Goal: Information Seeking & Learning: Learn about a topic

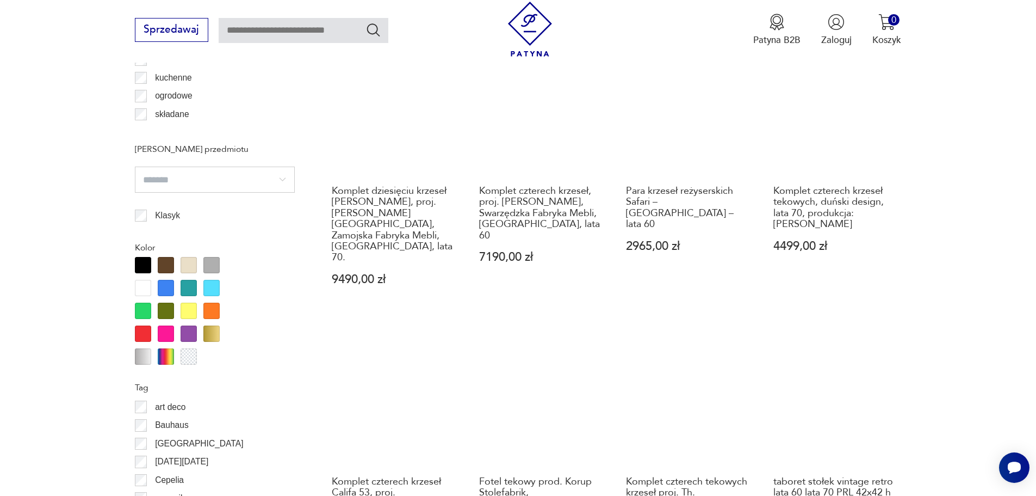
scroll to position [1287, 0]
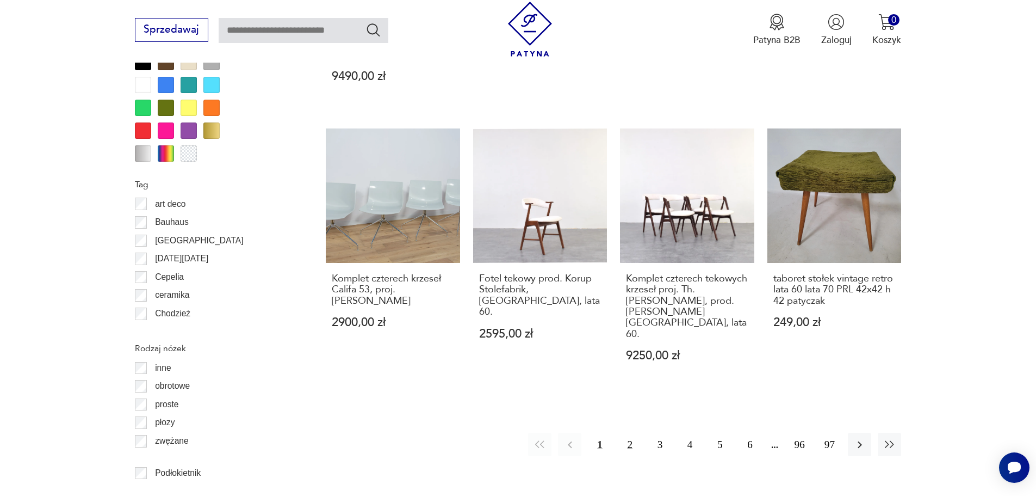
click at [632, 433] on button "2" at bounding box center [630, 444] width 23 height 23
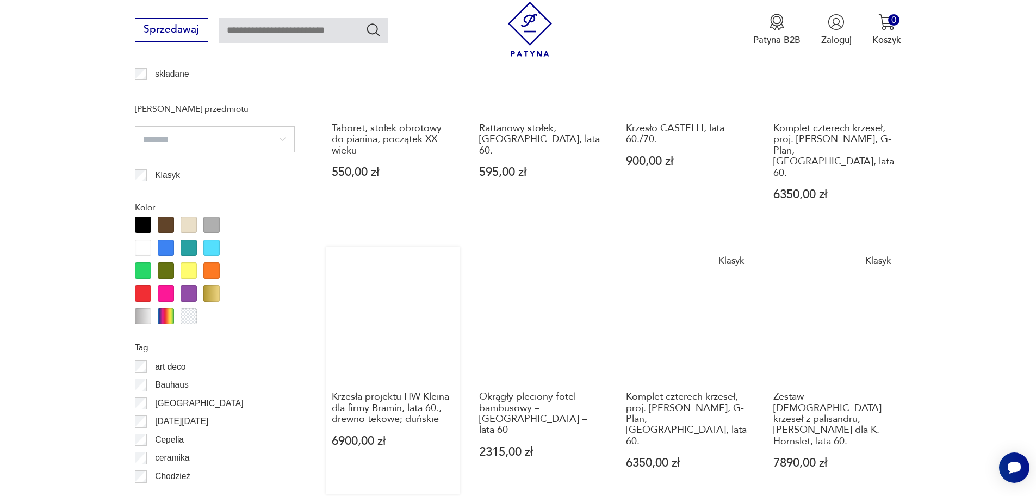
scroll to position [1342, 0]
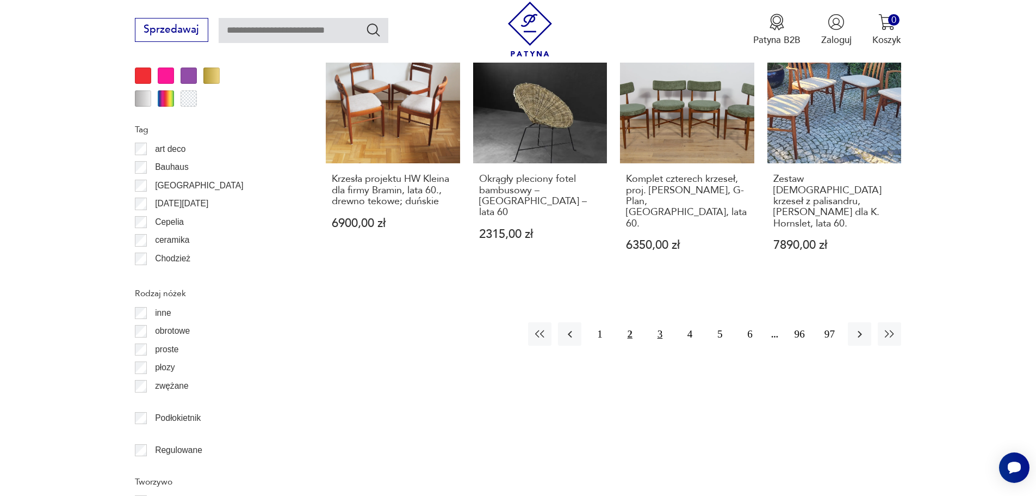
click at [666, 322] on button "3" at bounding box center [660, 333] width 23 height 23
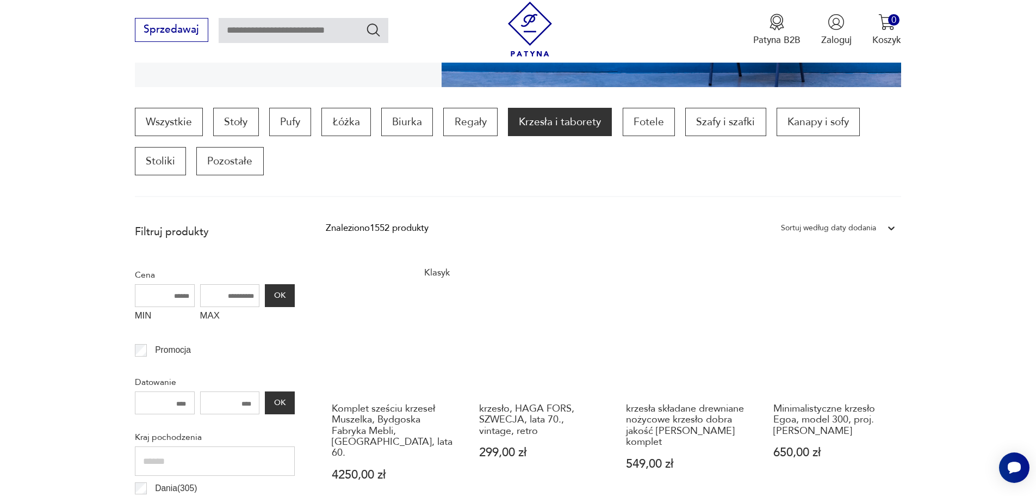
scroll to position [145, 0]
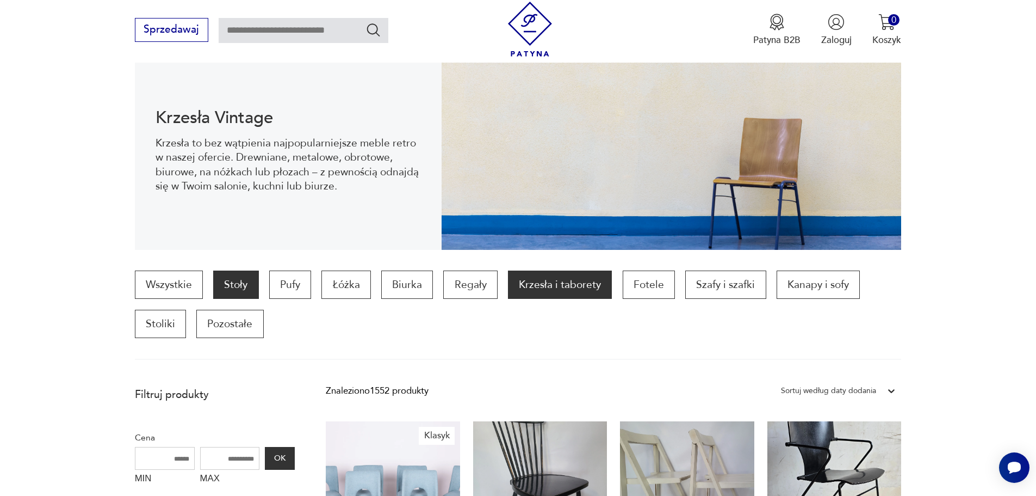
click at [237, 281] on p "Stoły" at bounding box center [235, 284] width 45 height 28
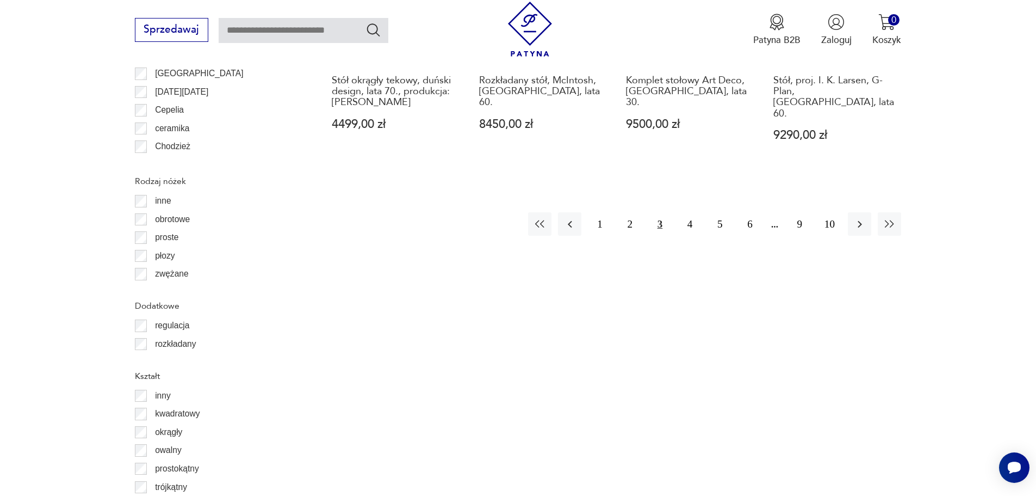
scroll to position [1294, 0]
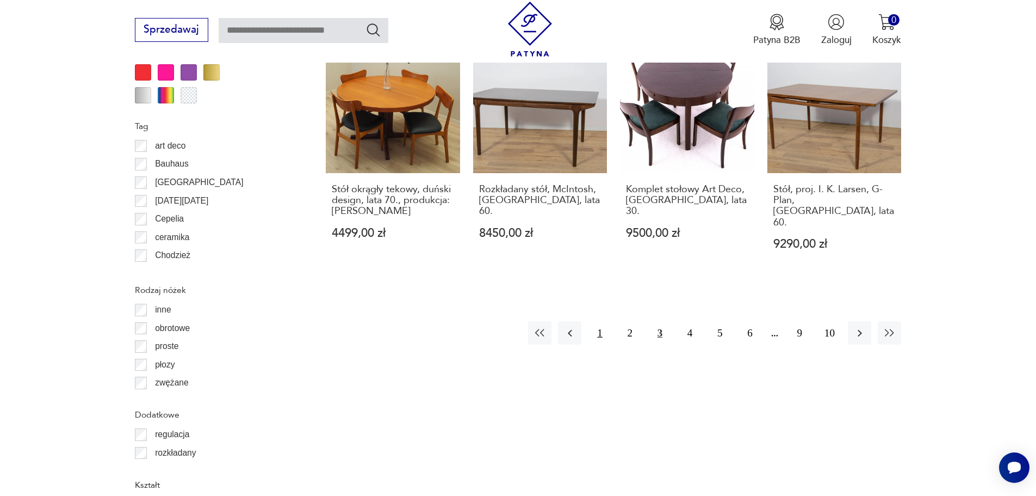
click at [594, 321] on button "1" at bounding box center [599, 332] width 23 height 23
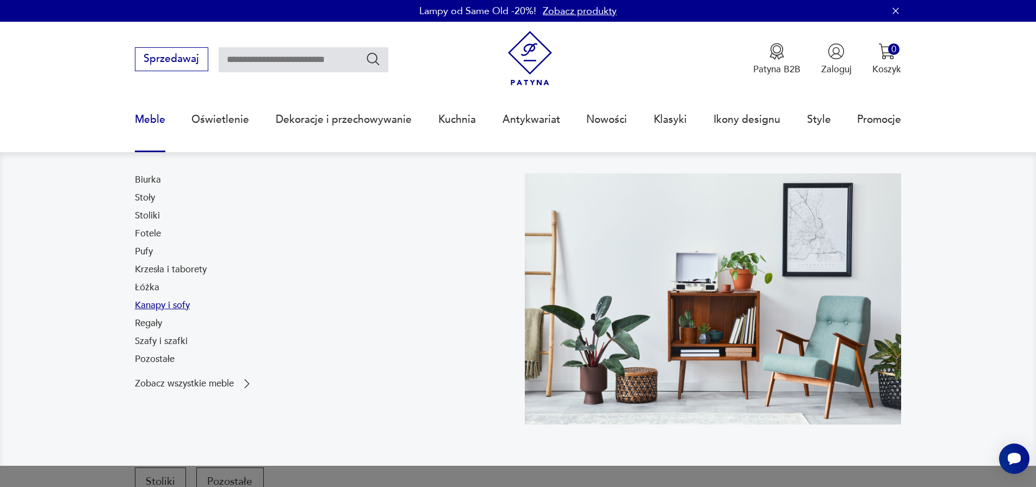
click at [187, 304] on link "Kanapy i sofy" at bounding box center [162, 305] width 55 height 13
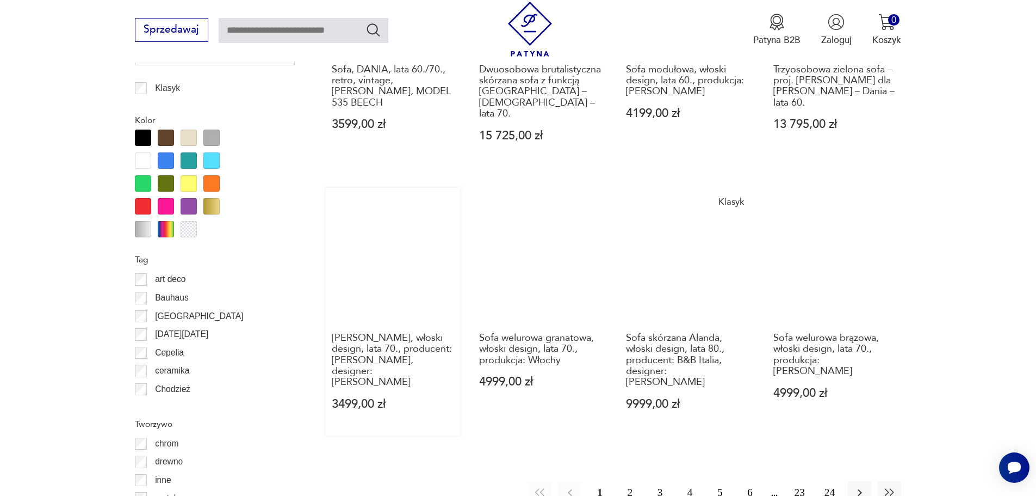
scroll to position [1310, 0]
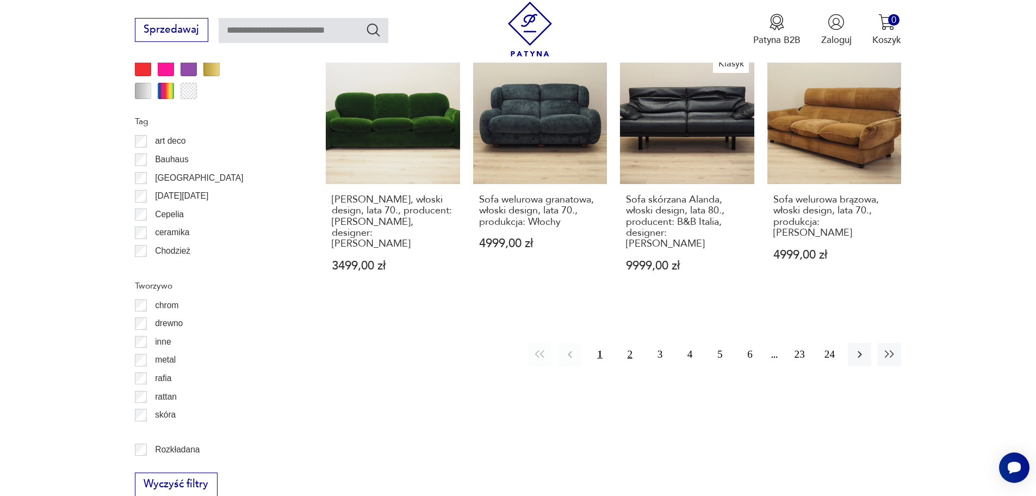
click at [631, 343] on button "2" at bounding box center [630, 354] width 23 height 23
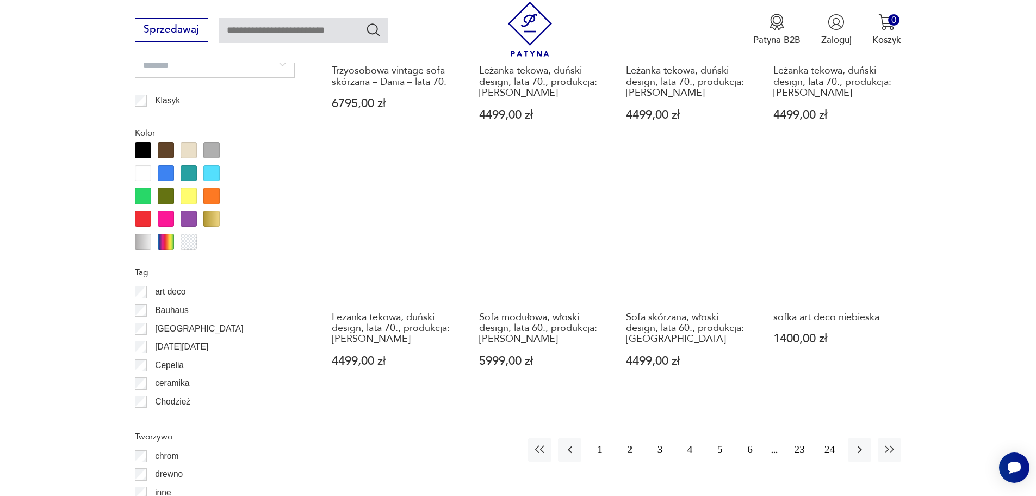
scroll to position [1178, 0]
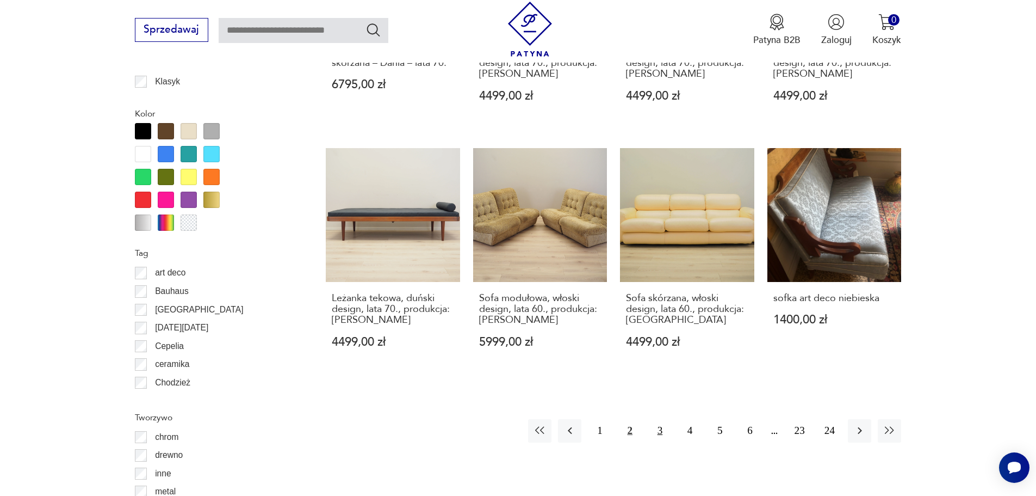
click at [664, 437] on button "3" at bounding box center [660, 430] width 23 height 23
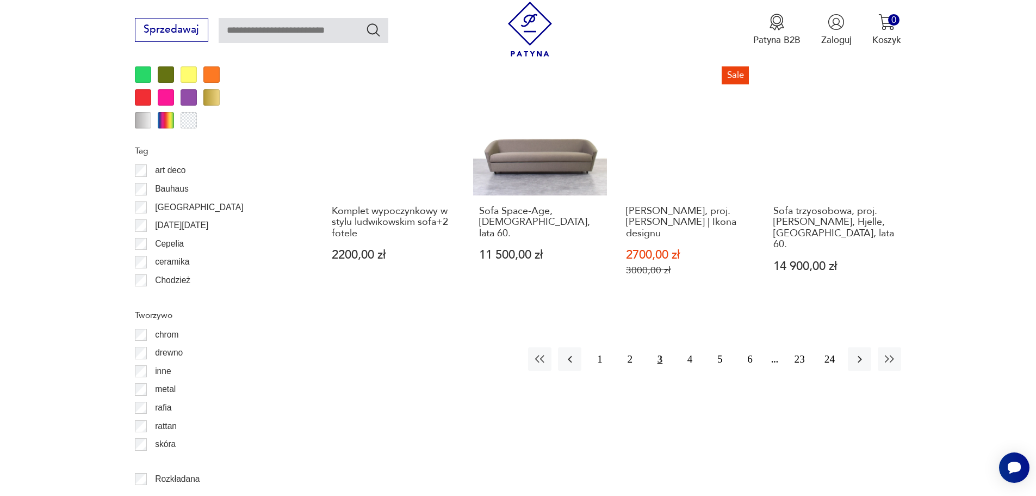
scroll to position [1233, 0]
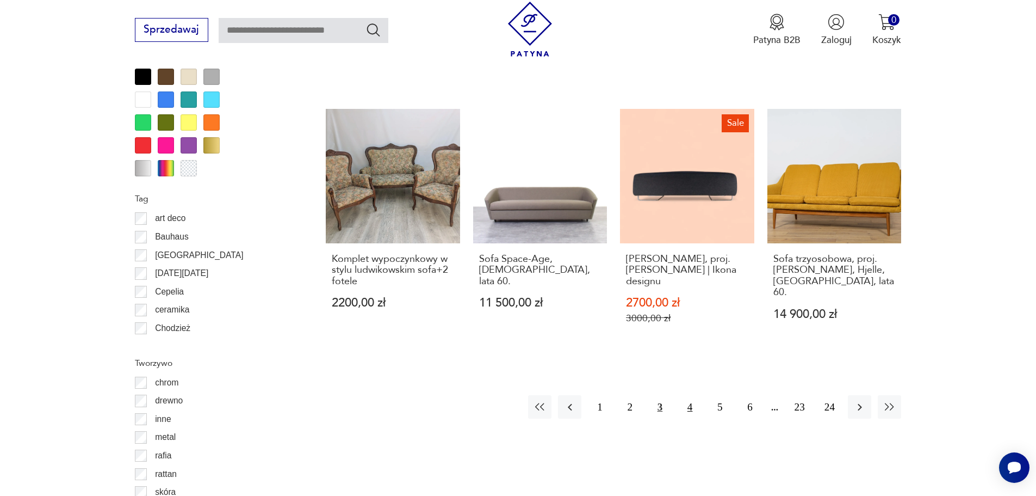
click at [688, 395] on button "4" at bounding box center [689, 406] width 23 height 23
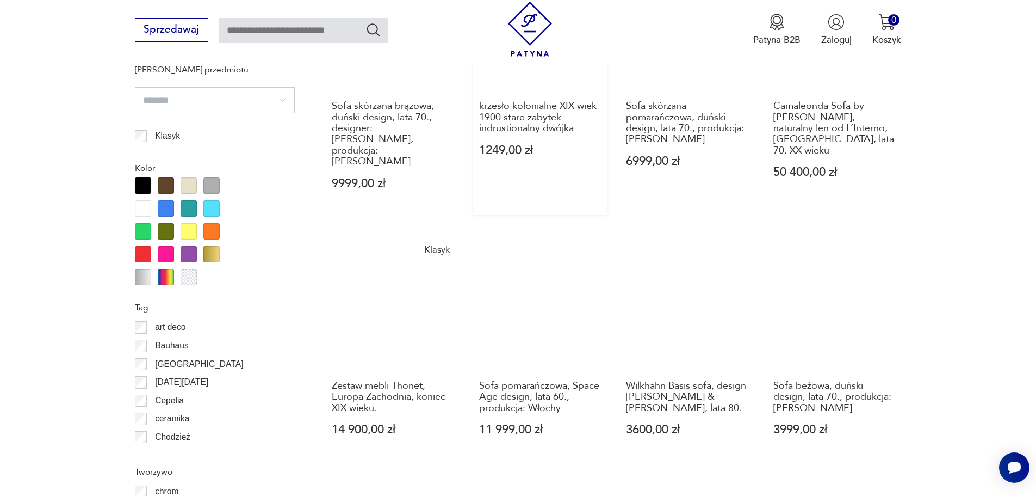
scroll to position [1287, 0]
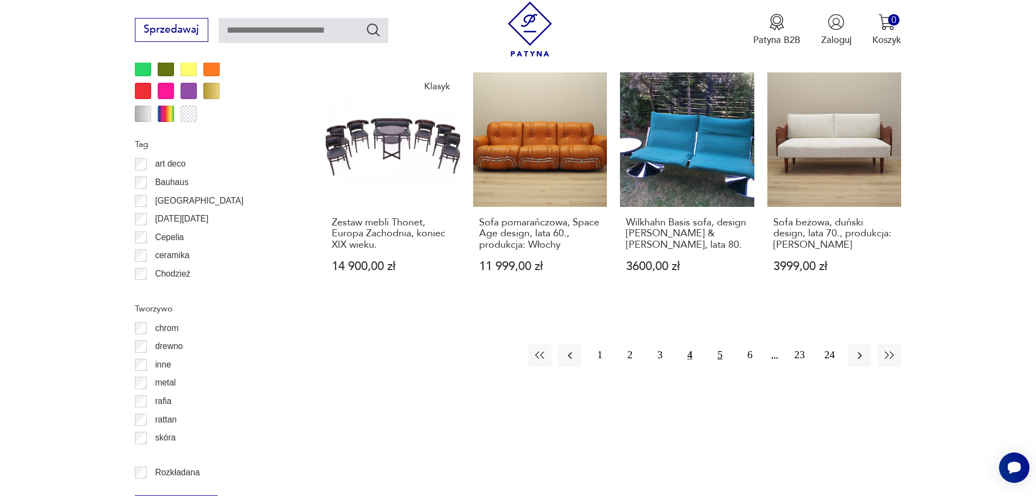
click at [721, 343] on button "5" at bounding box center [719, 354] width 23 height 23
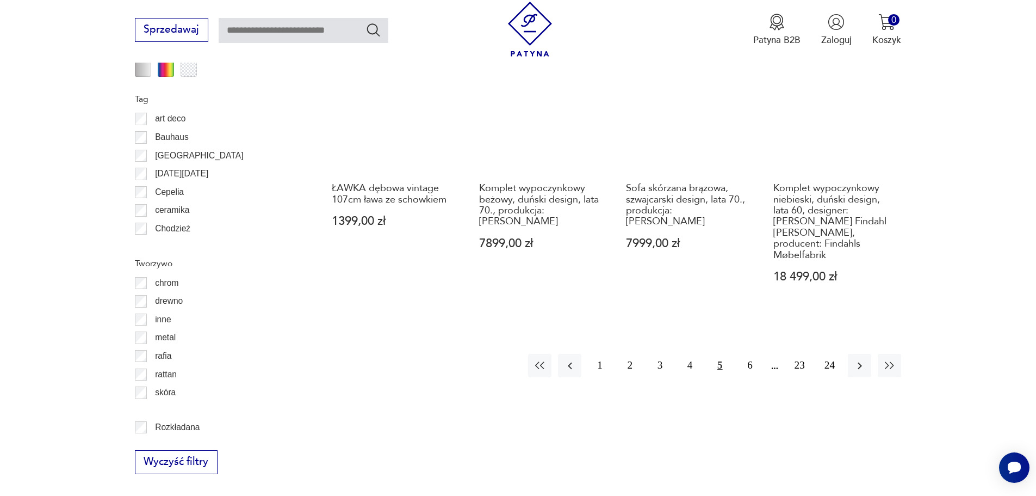
scroll to position [1342, 0]
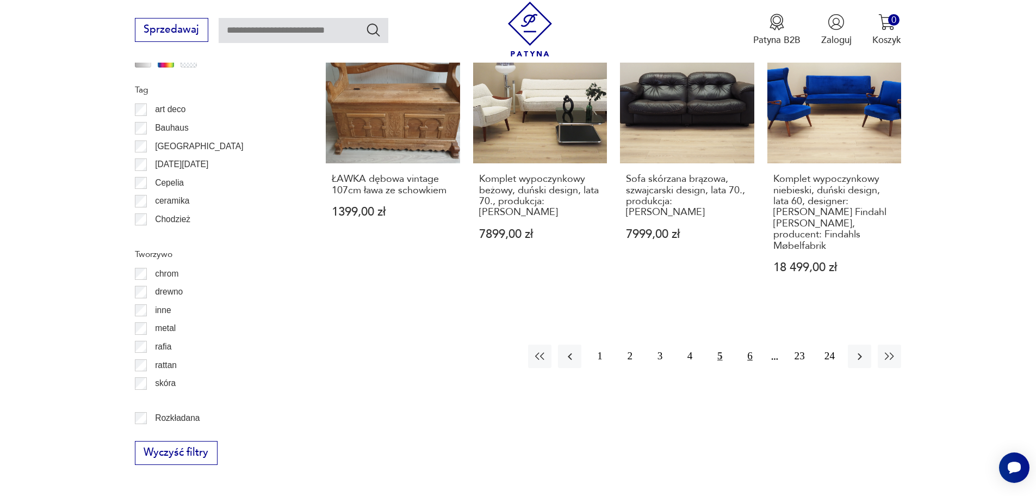
click at [745, 344] on button "6" at bounding box center [749, 355] width 23 height 23
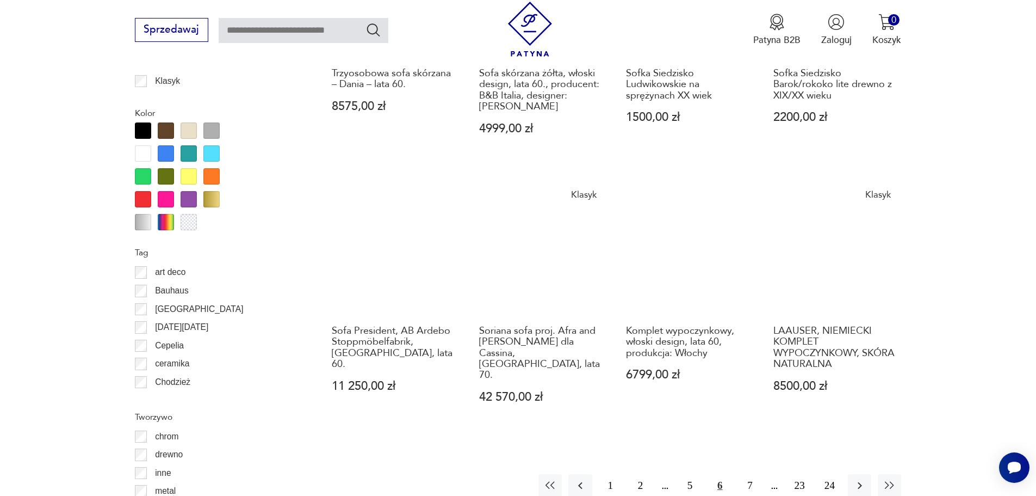
scroll to position [1233, 0]
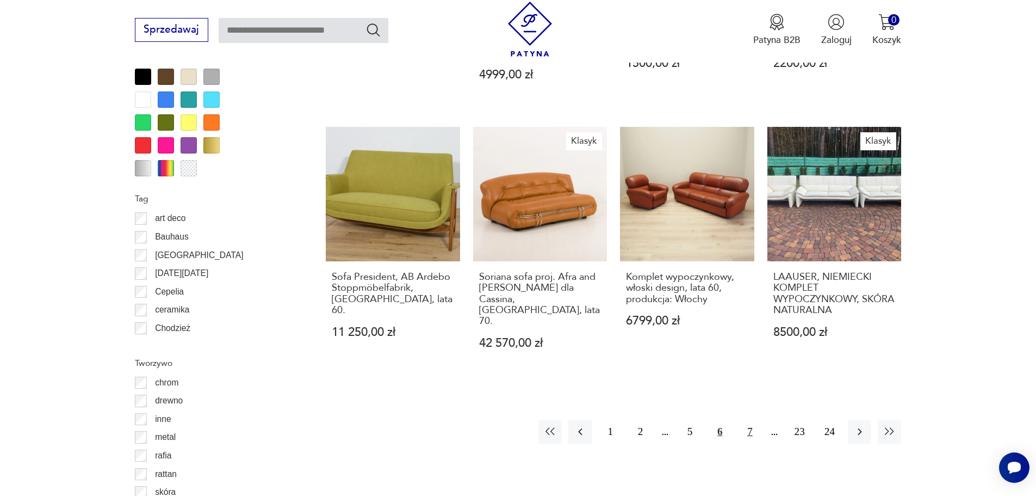
click at [752, 420] on button "7" at bounding box center [749, 431] width 23 height 23
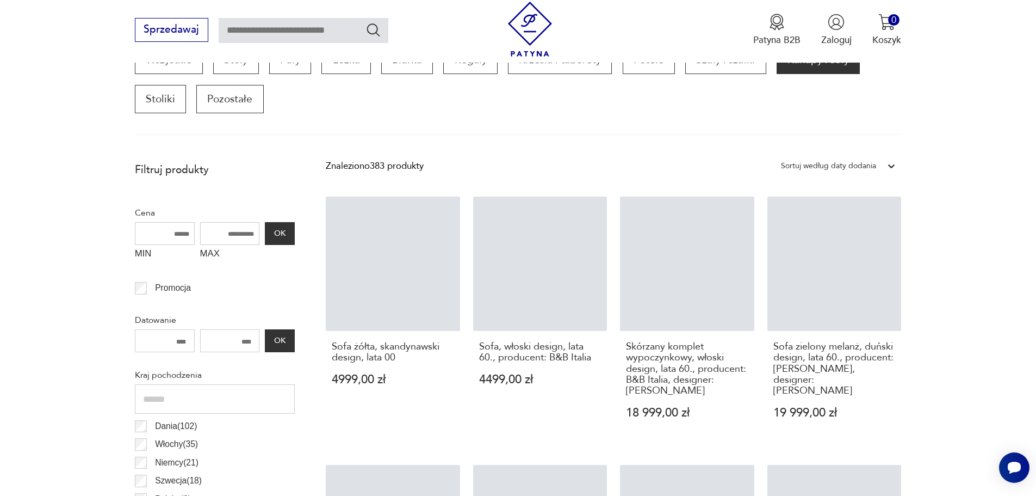
scroll to position [362, 0]
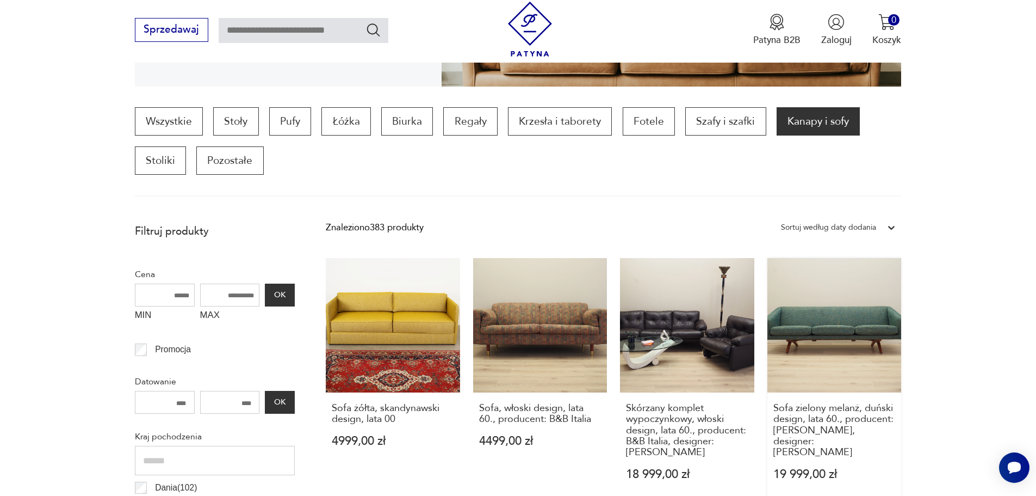
click at [826, 278] on link "Sofa zielony melanż, duński design, lata 60., producent: [PERSON_NAME], designe…" at bounding box center [835, 382] width 134 height 248
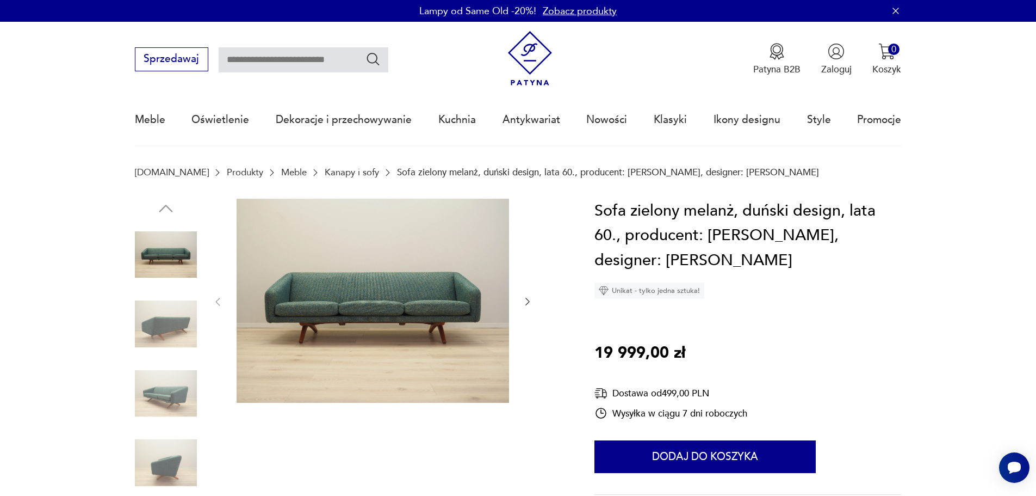
click at [155, 321] on img at bounding box center [166, 324] width 62 height 62
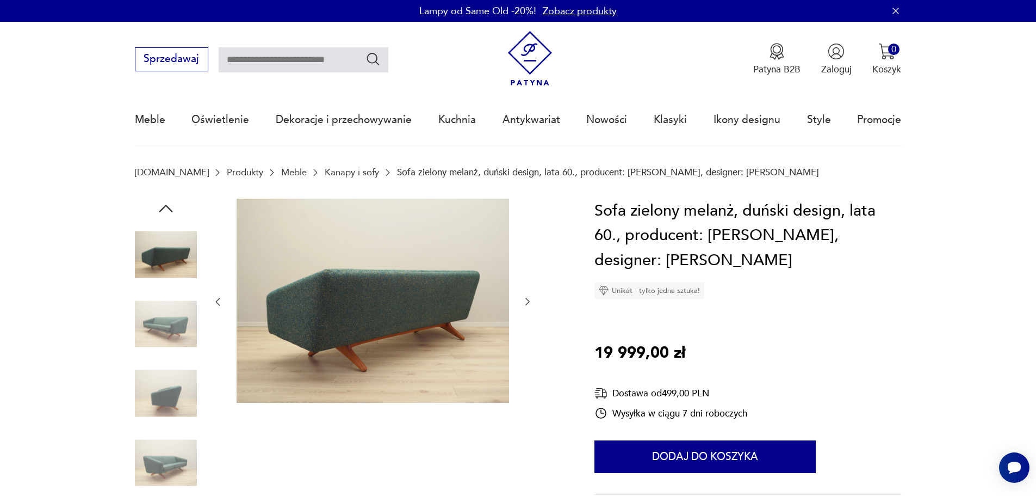
click at [165, 379] on img at bounding box center [166, 393] width 62 height 62
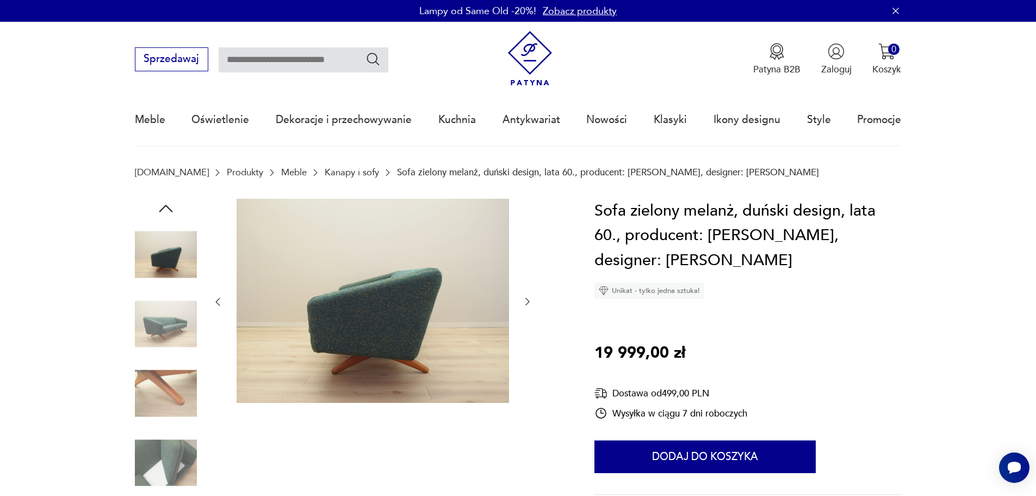
click at [165, 403] on img at bounding box center [166, 393] width 62 height 62
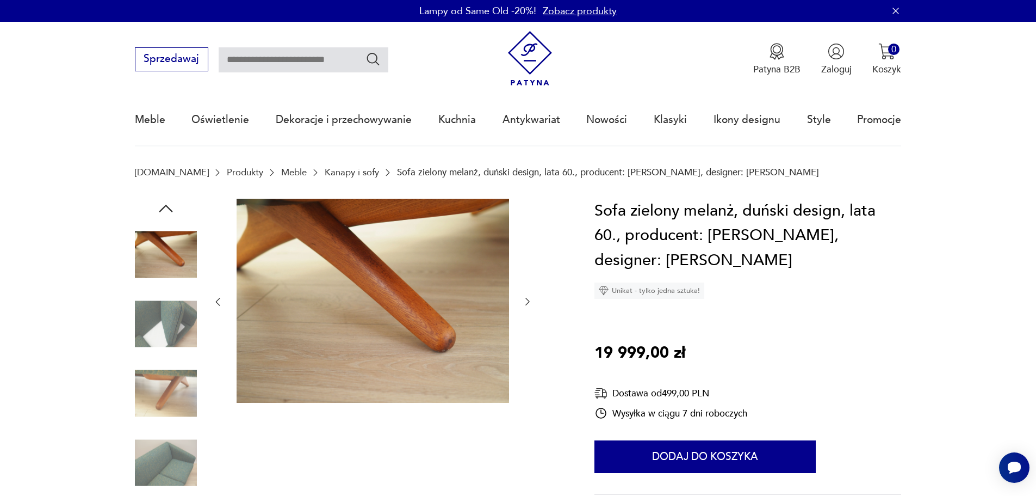
click at [165, 404] on img at bounding box center [166, 393] width 62 height 62
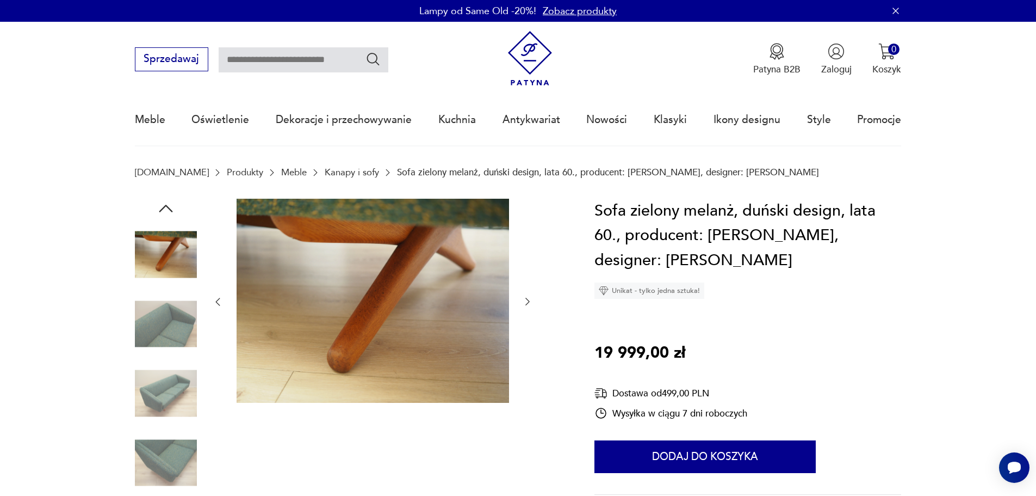
click at [165, 323] on img at bounding box center [166, 324] width 62 height 62
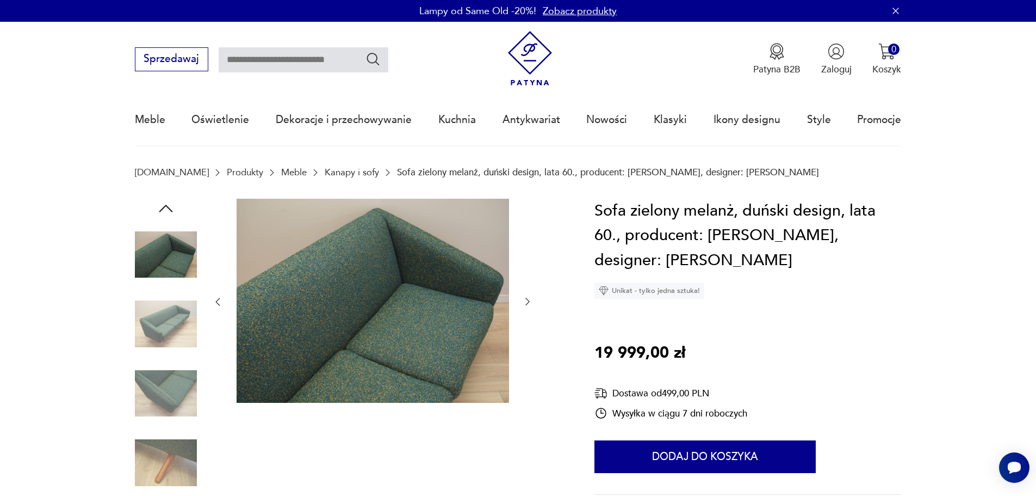
click at [165, 363] on img at bounding box center [166, 393] width 62 height 62
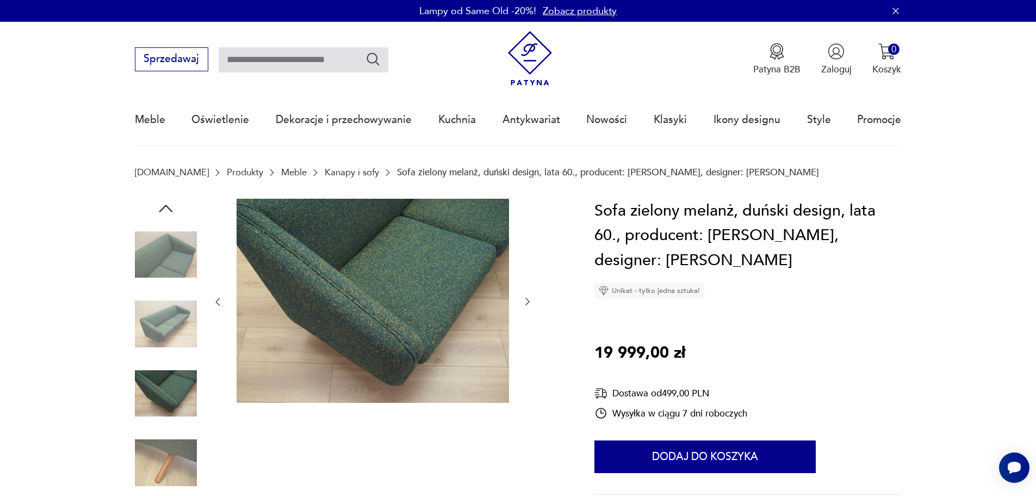
click at [168, 414] on img at bounding box center [166, 393] width 62 height 62
click at [169, 437] on img at bounding box center [166, 462] width 62 height 62
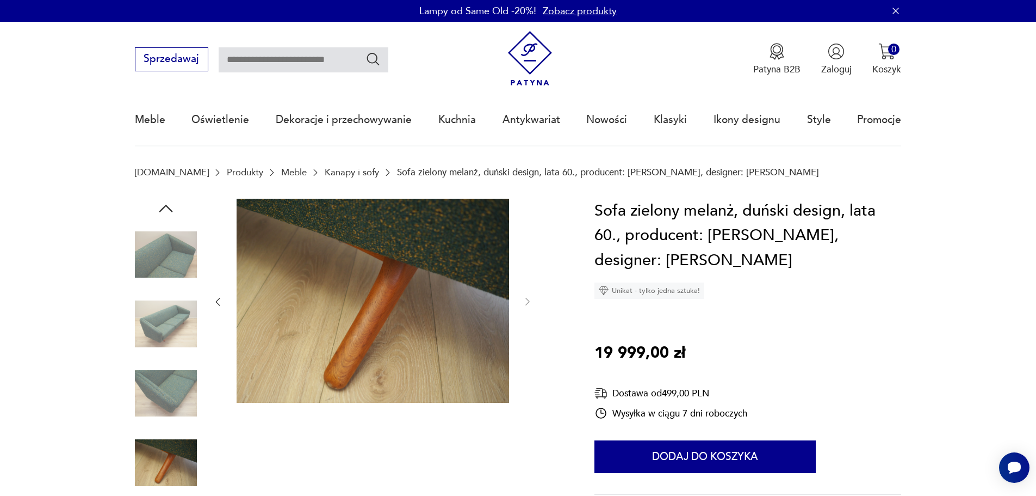
click at [171, 296] on img at bounding box center [166, 324] width 62 height 62
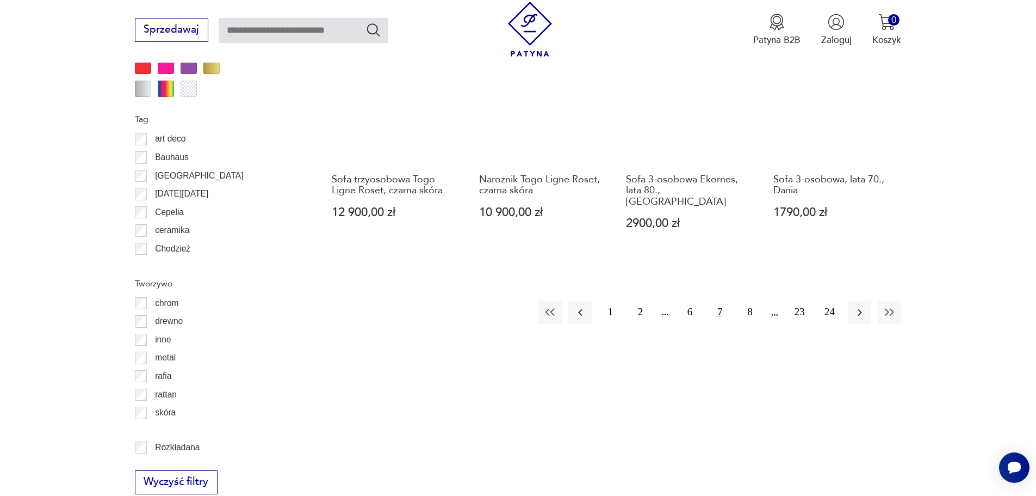
scroll to position [1287, 0]
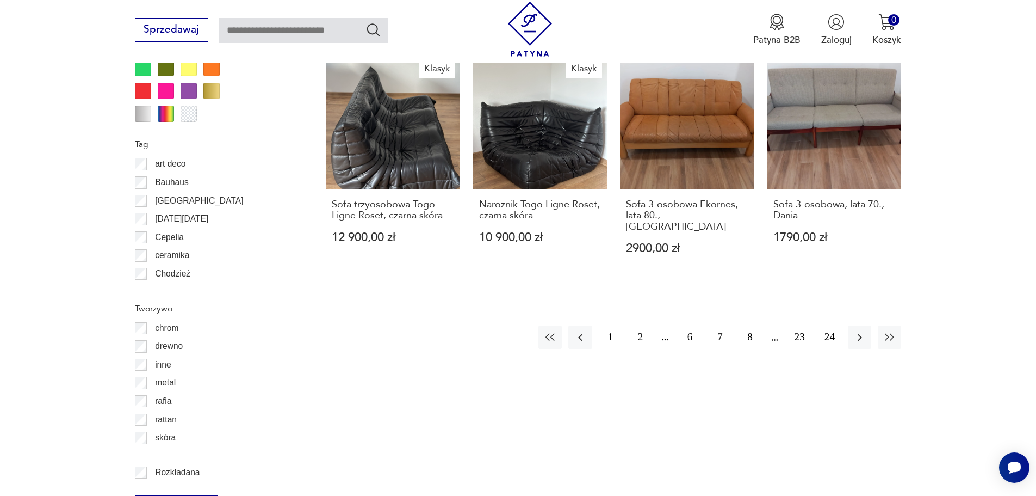
click at [746, 329] on button "8" at bounding box center [749, 336] width 23 height 23
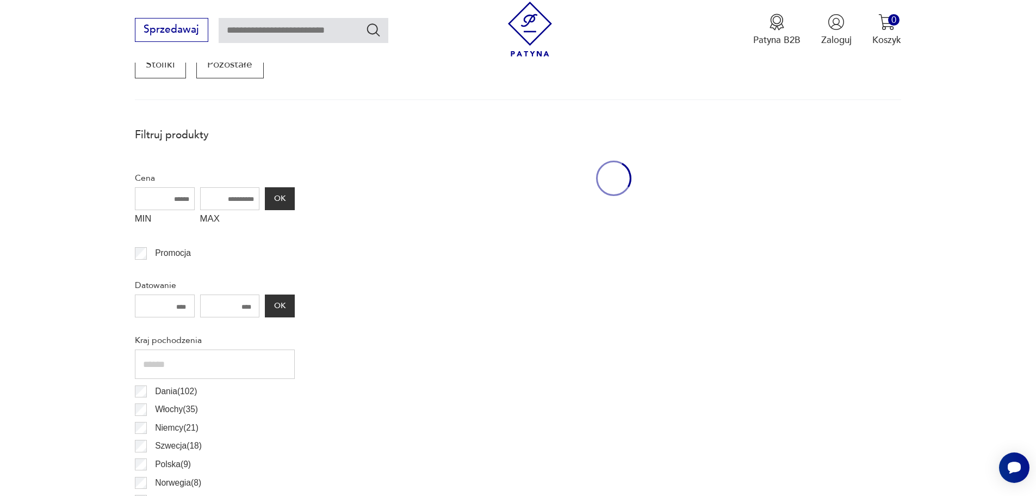
scroll to position [362, 0]
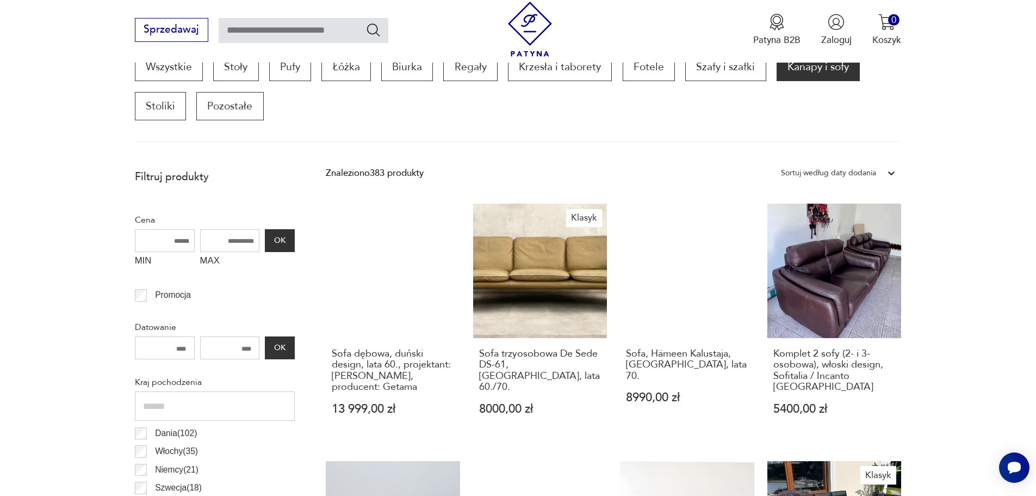
scroll to position [1287, 0]
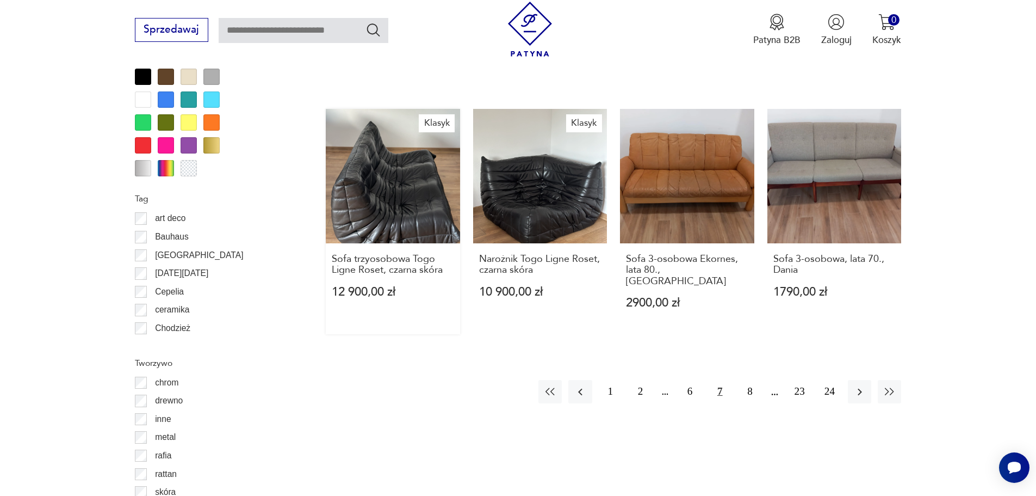
click at [381, 124] on link "Klasyk Sofa trzyosobowa Togo Ligne Roset, czarna skóra 12 900,00 zł" at bounding box center [393, 221] width 134 height 225
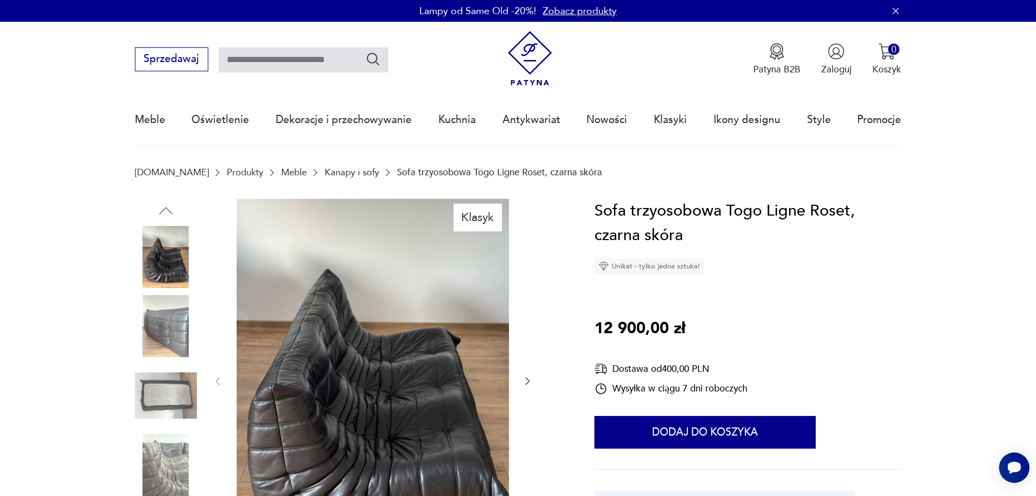
click at [164, 326] on img at bounding box center [166, 326] width 62 height 62
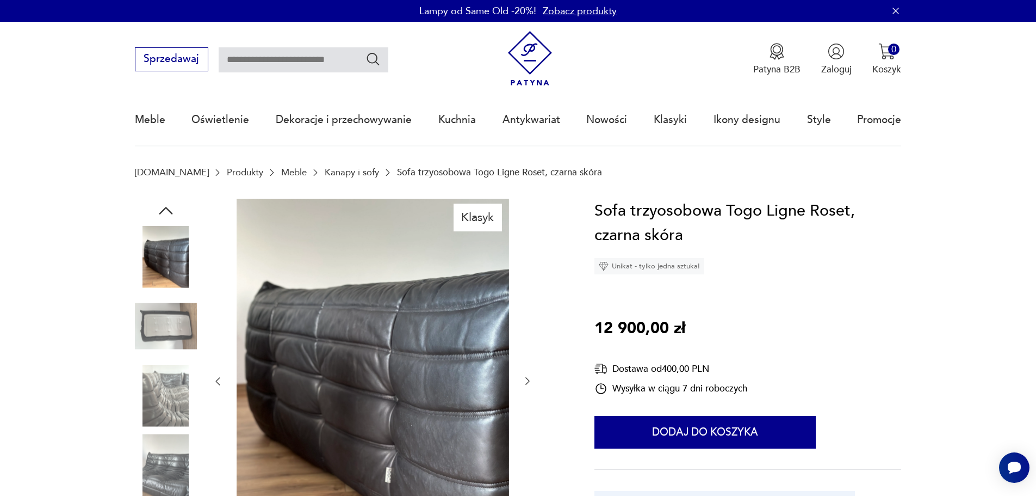
click at [172, 341] on img at bounding box center [166, 326] width 62 height 62
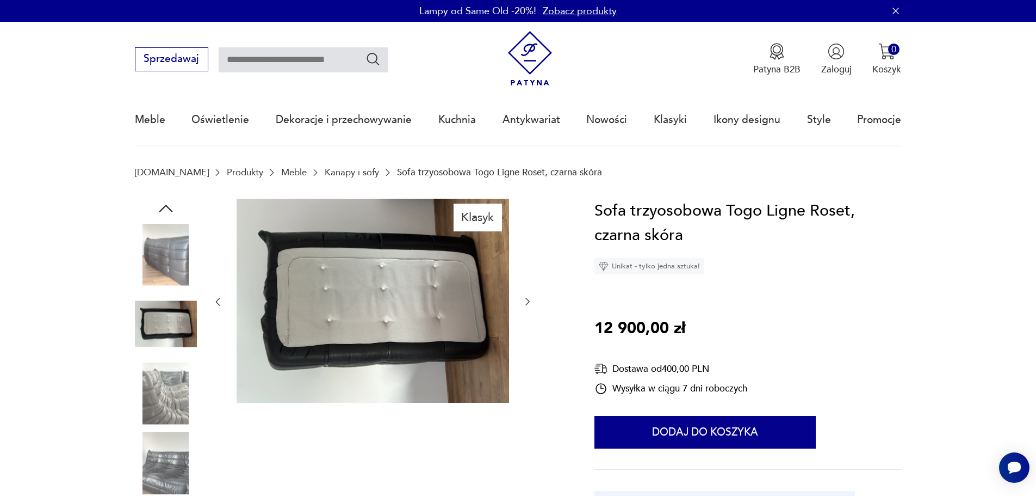
click at [165, 382] on img at bounding box center [166, 393] width 62 height 62
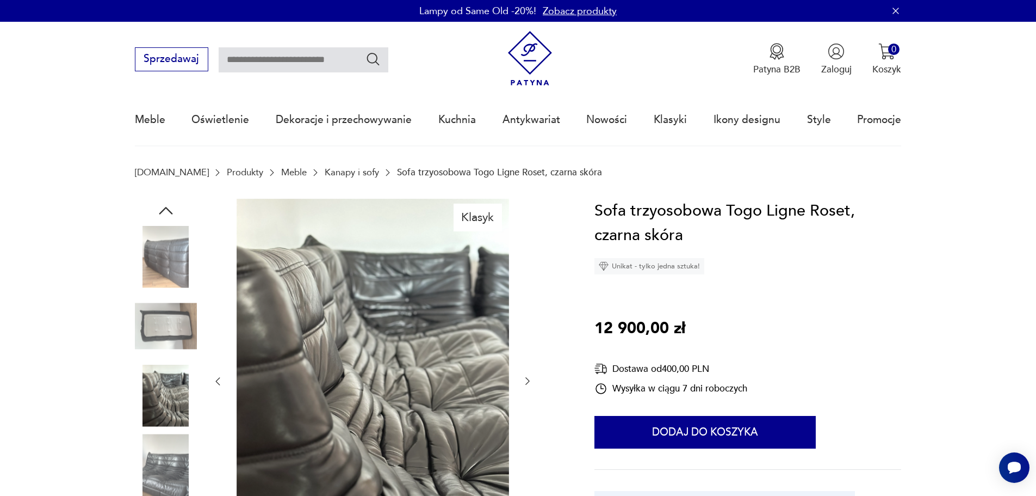
click at [170, 421] on img at bounding box center [166, 396] width 62 height 62
click at [171, 468] on img at bounding box center [166, 465] width 62 height 62
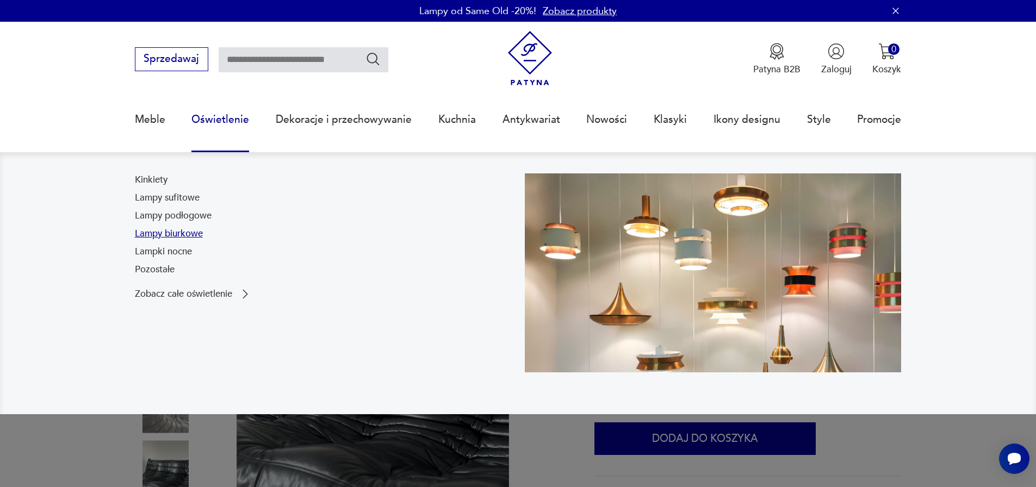
click at [196, 236] on link "Lampy biurkowe" at bounding box center [169, 233] width 68 height 13
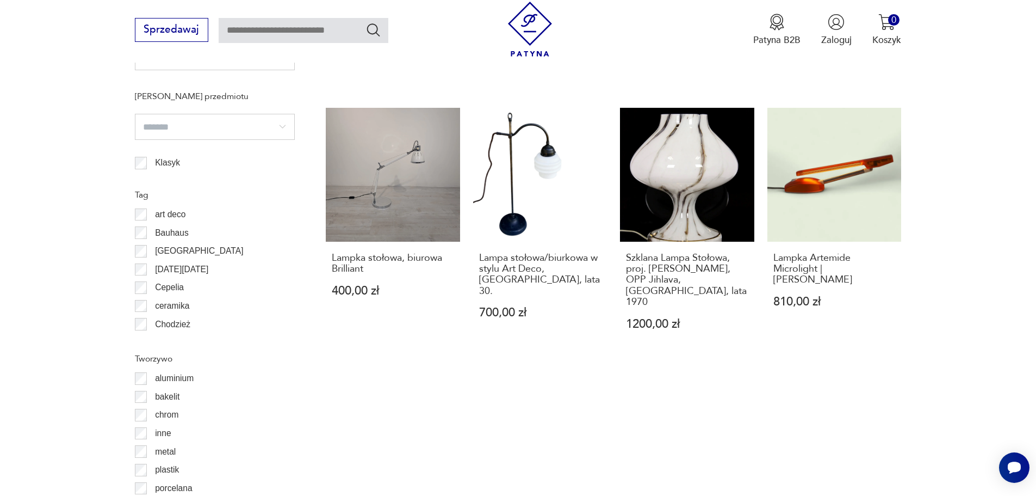
scroll to position [744, 0]
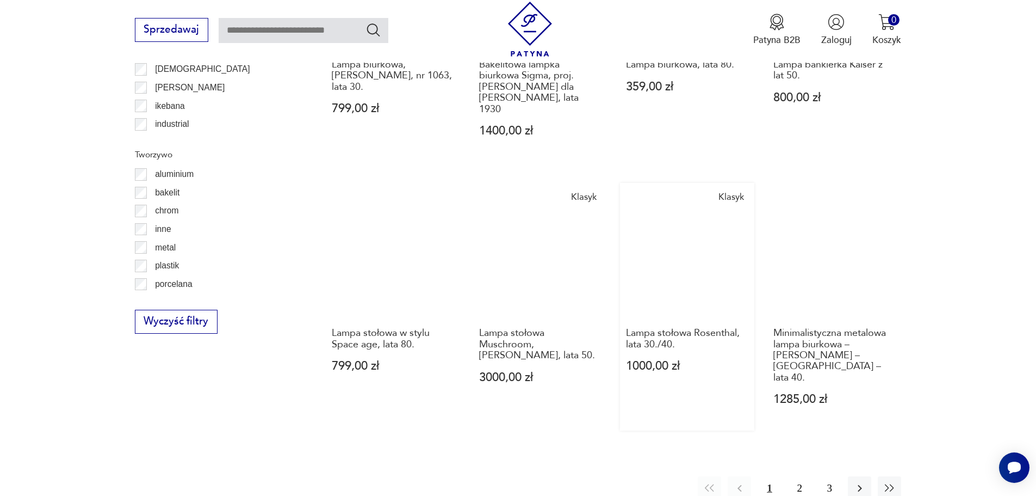
scroll to position [1139, 0]
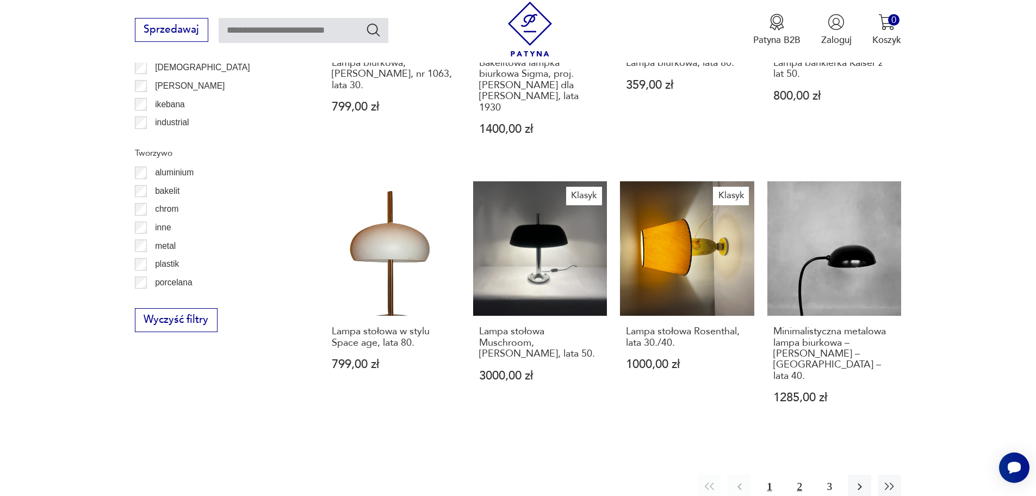
click at [799, 474] on button "2" at bounding box center [799, 485] width 23 height 23
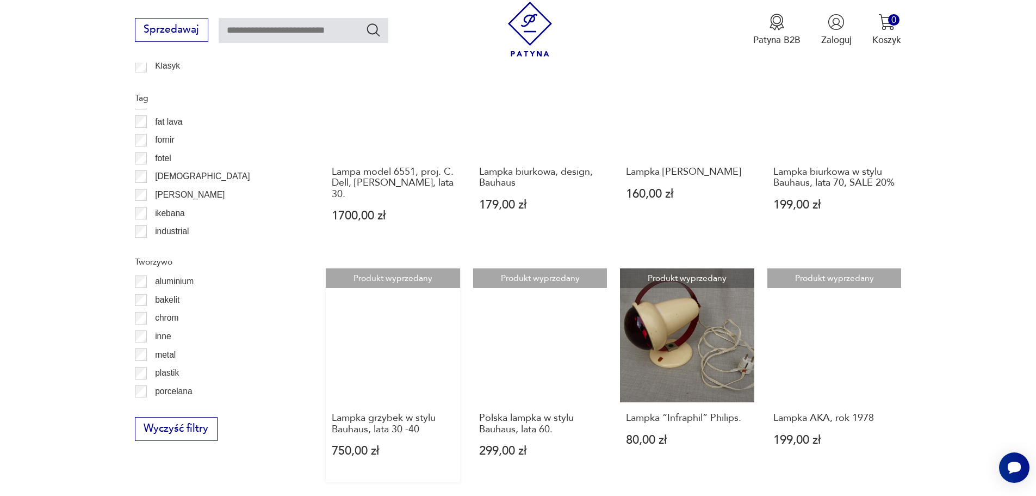
scroll to position [1248, 0]
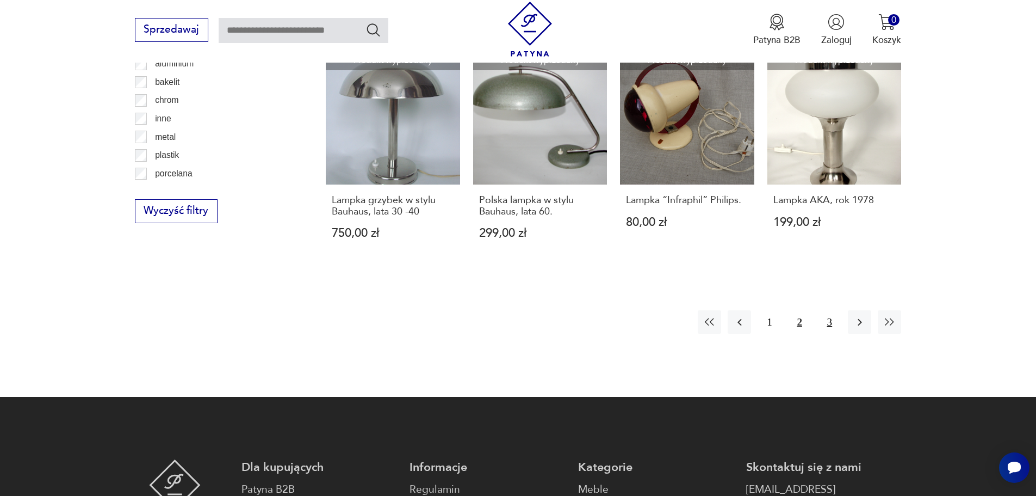
click at [825, 310] on button "3" at bounding box center [829, 321] width 23 height 23
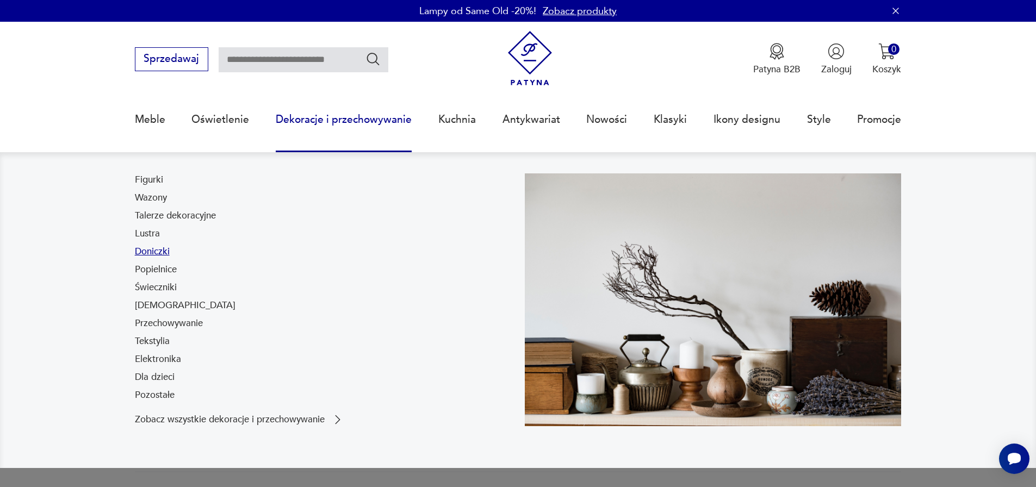
click at [151, 254] on link "Doniczki" at bounding box center [152, 251] width 35 height 13
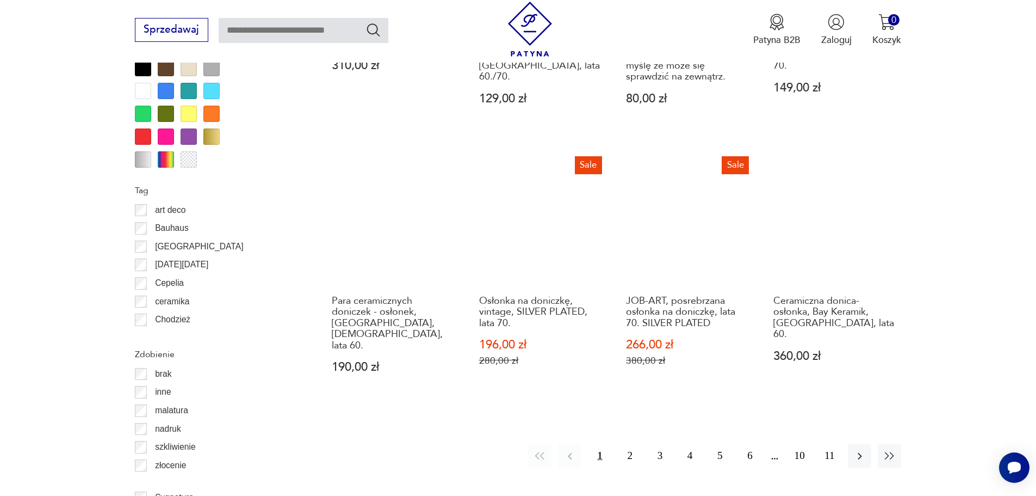
scroll to position [1139, 0]
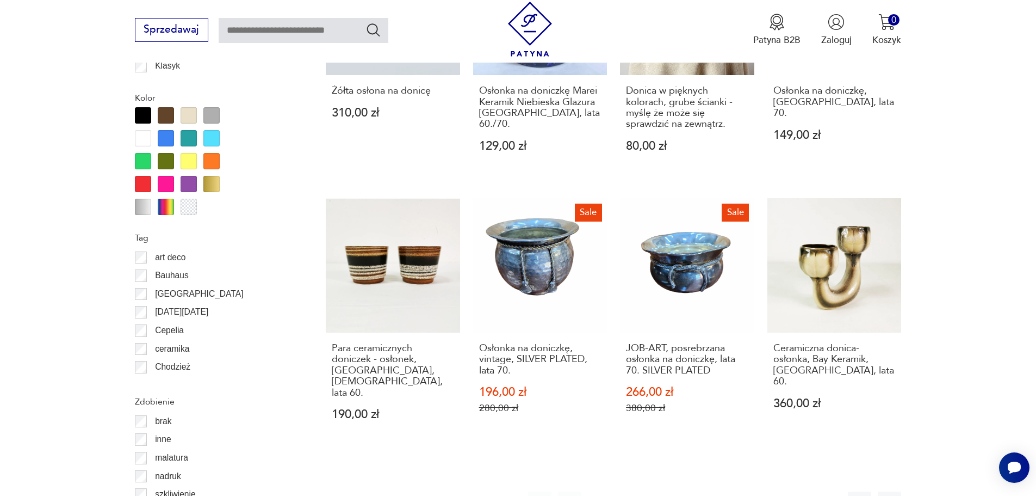
click at [141, 117] on div at bounding box center [143, 115] width 16 height 16
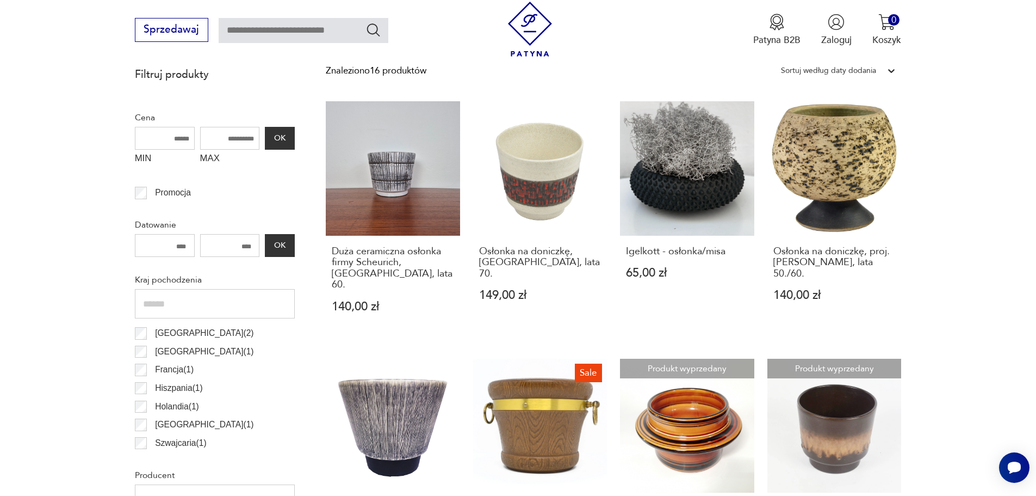
scroll to position [308, 0]
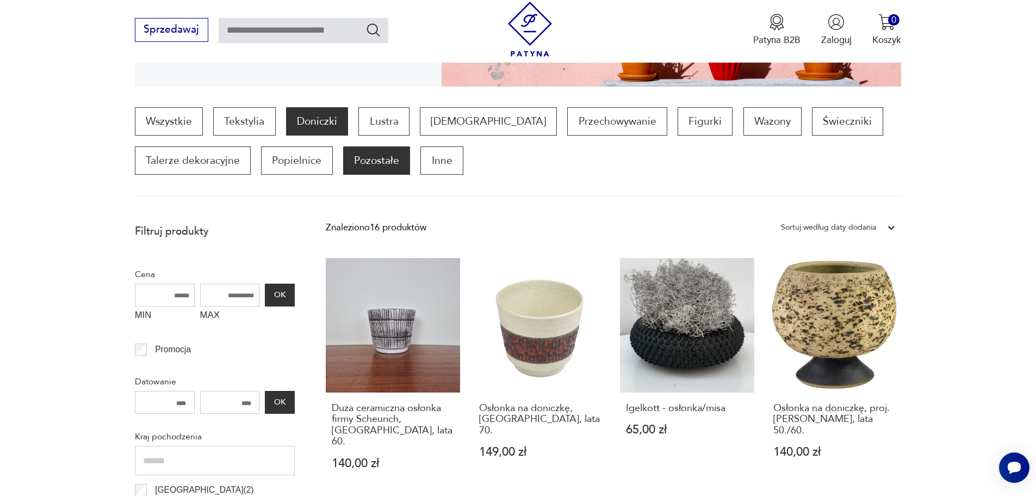
drag, startPoint x: 578, startPoint y: 225, endPoint x: 379, endPoint y: 162, distance: 209.4
click at [379, 162] on p "Pozostałe" at bounding box center [376, 160] width 67 height 28
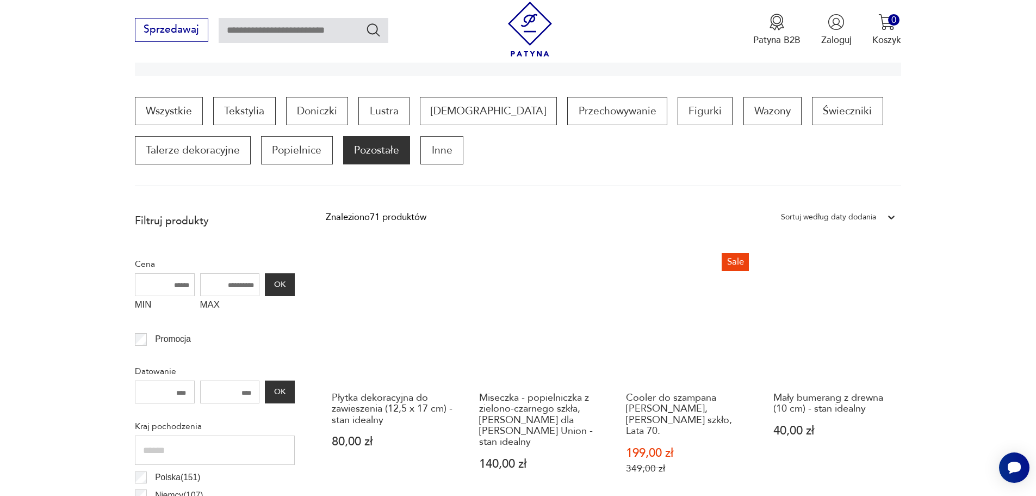
scroll to position [254, 0]
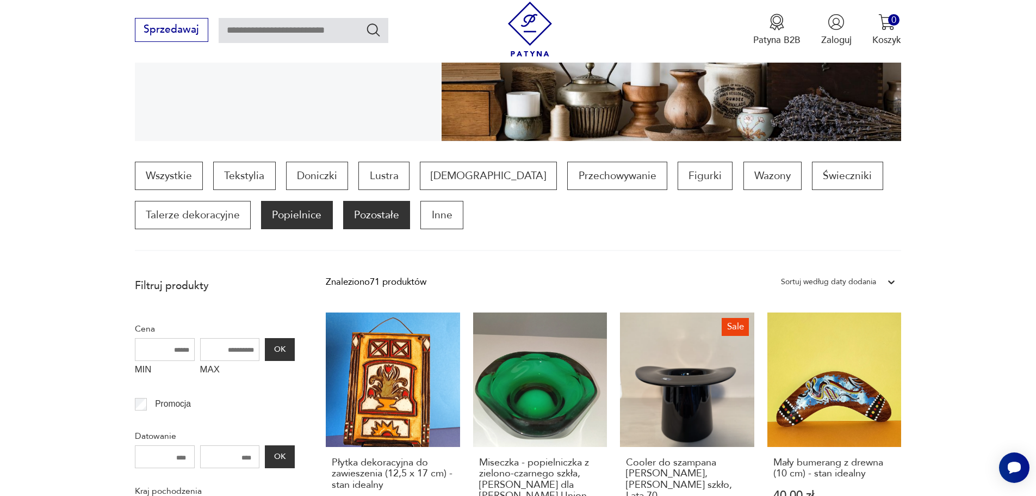
click at [301, 224] on p "Popielnice" at bounding box center [296, 215] width 71 height 28
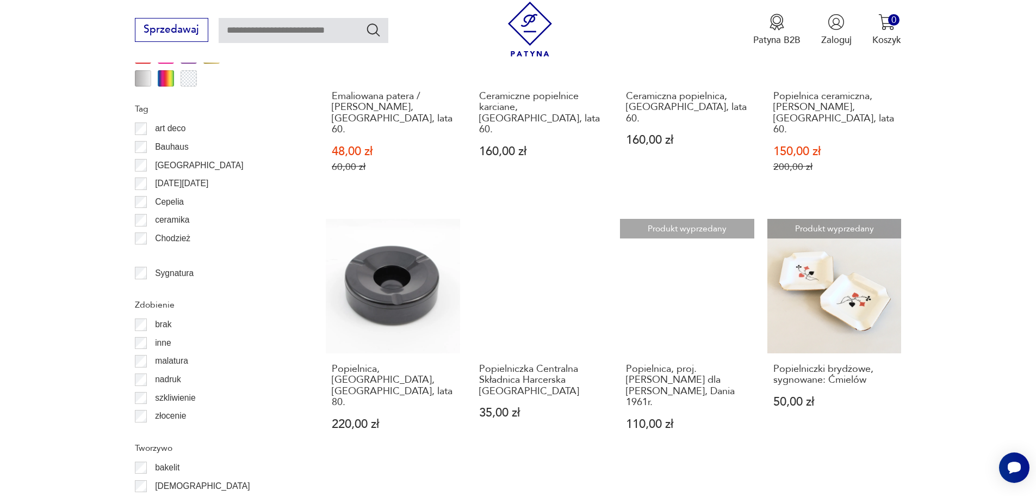
scroll to position [1233, 0]
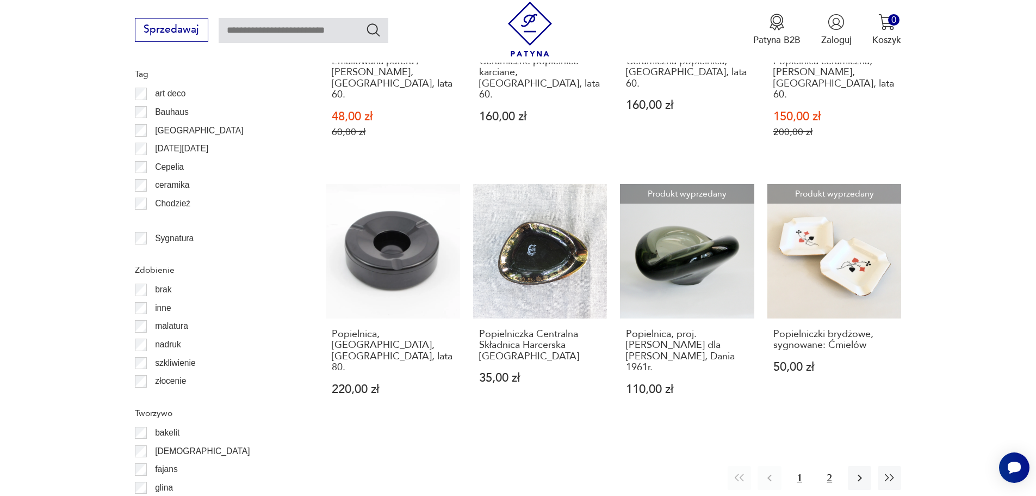
click at [825, 466] on button "2" at bounding box center [829, 477] width 23 height 23
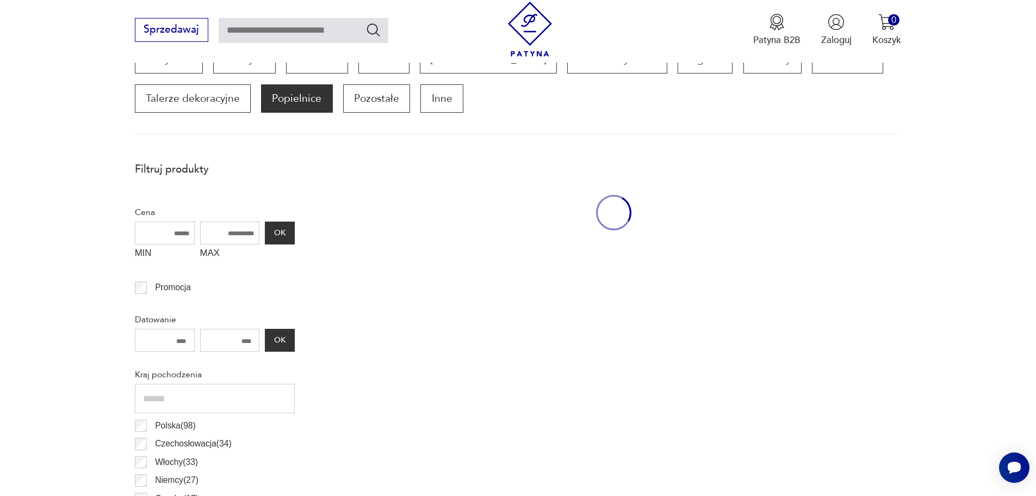
scroll to position [362, 0]
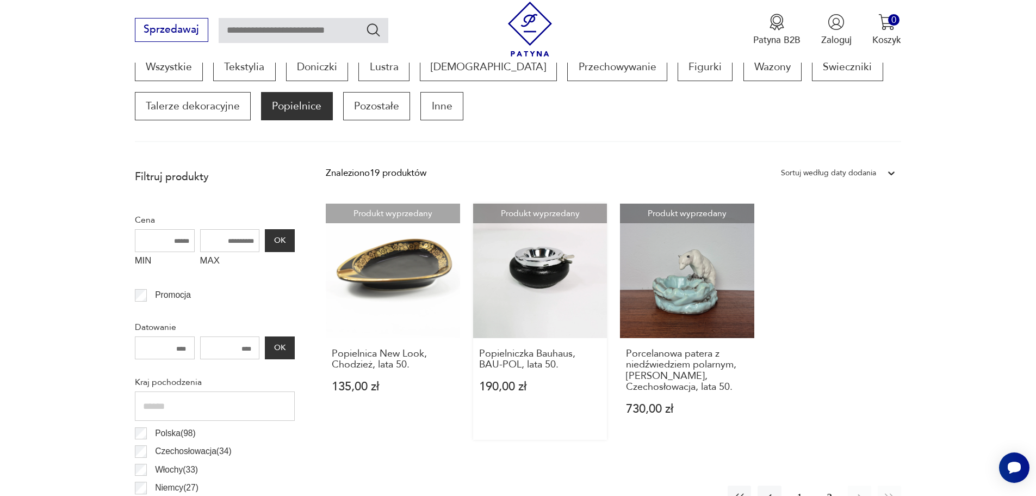
click at [505, 264] on link "Produkt wyprzedany Popielniczka Bauhaus, BAU-POL, lata 50. 190,00 zł" at bounding box center [540, 321] width 134 height 236
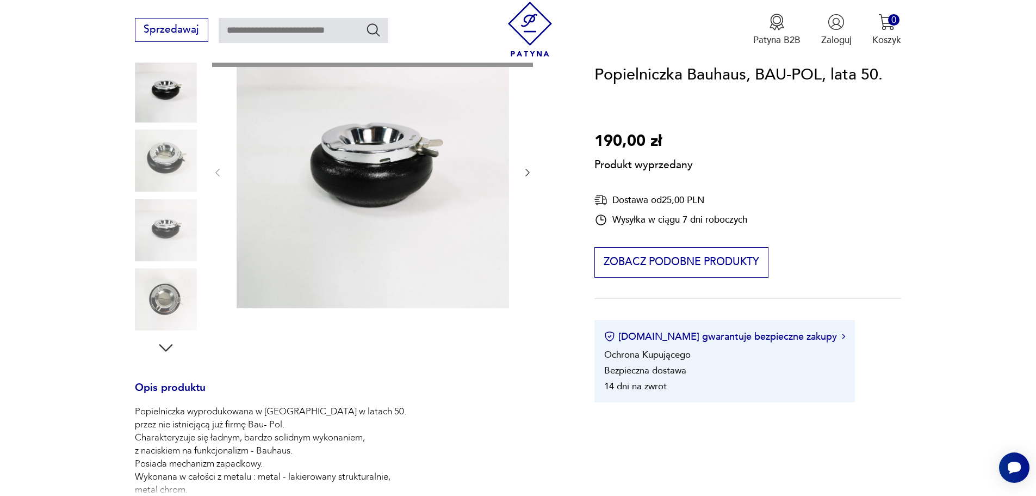
click at [147, 303] on div "Produkt wyprzedany Opis produktu Popielniczka wyprodukowana w [GEOGRAPHIC_DATA]…" at bounding box center [349, 422] width 429 height 774
drag, startPoint x: 164, startPoint y: 318, endPoint x: 160, endPoint y: 344, distance: 26.9
click at [164, 323] on div "Produkt wyprzedany Opis produktu Popielniczka wyprodukowana w [GEOGRAPHIC_DATA]…" at bounding box center [349, 422] width 429 height 774
click at [160, 344] on div "Produkt wyprzedany Opis produktu Popielniczka wyprodukowana w [GEOGRAPHIC_DATA]…" at bounding box center [349, 422] width 429 height 774
click at [160, 345] on div "Produkt wyprzedany Opis produktu Popielniczka wyprodukowana w [GEOGRAPHIC_DATA]…" at bounding box center [349, 422] width 429 height 774
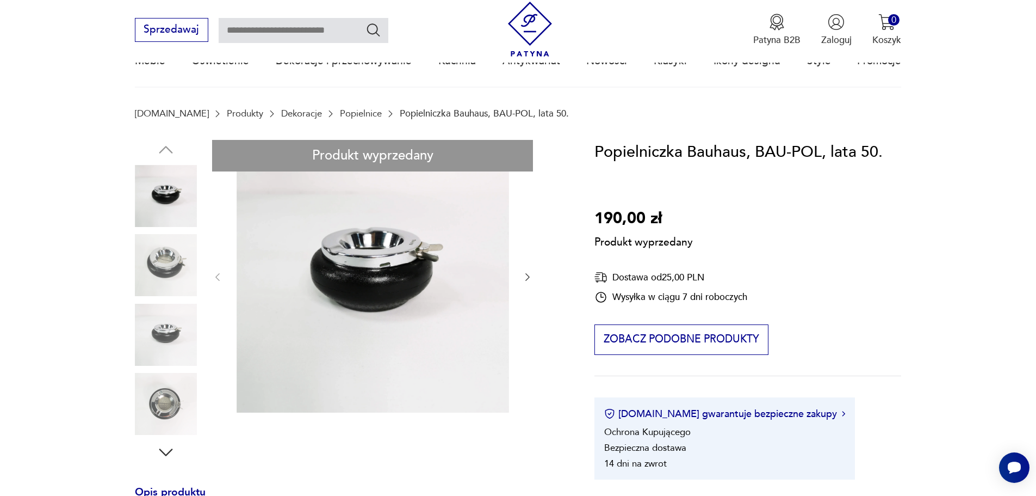
scroll to position [0, 0]
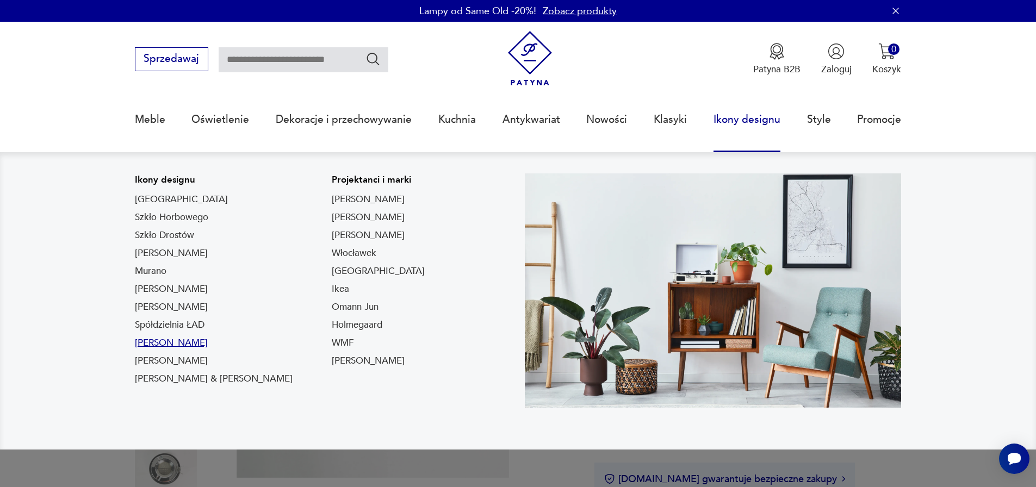
click at [157, 345] on link "[PERSON_NAME]" at bounding box center [171, 343] width 73 height 13
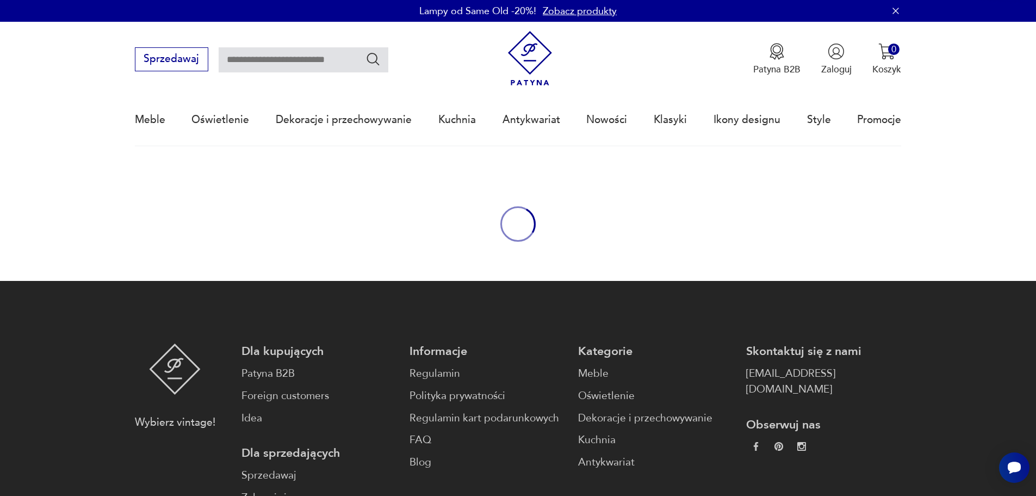
type input "******"
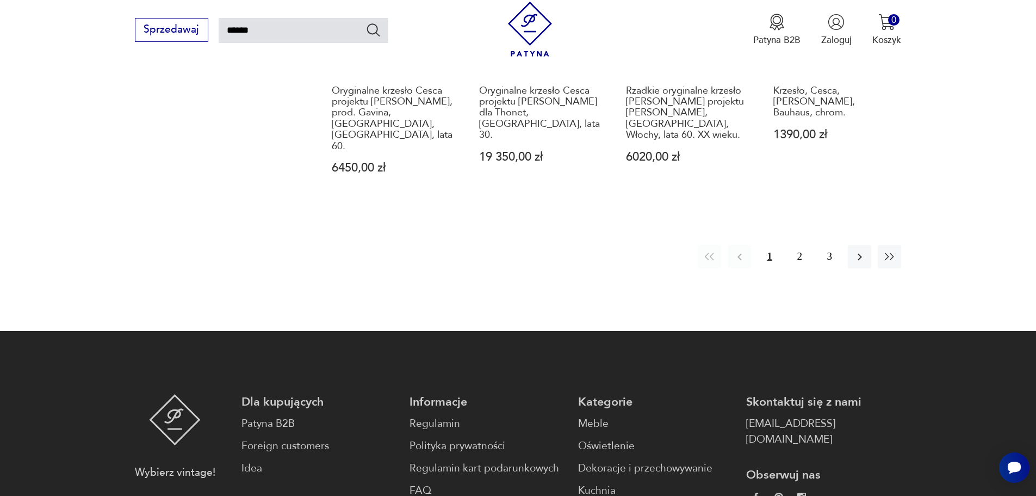
scroll to position [1125, 0]
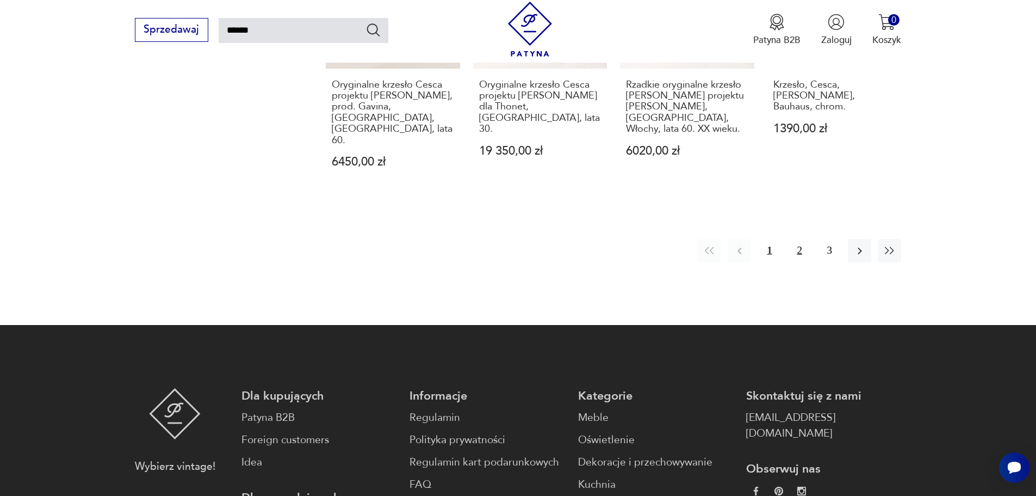
click at [804, 239] on button "2" at bounding box center [799, 250] width 23 height 23
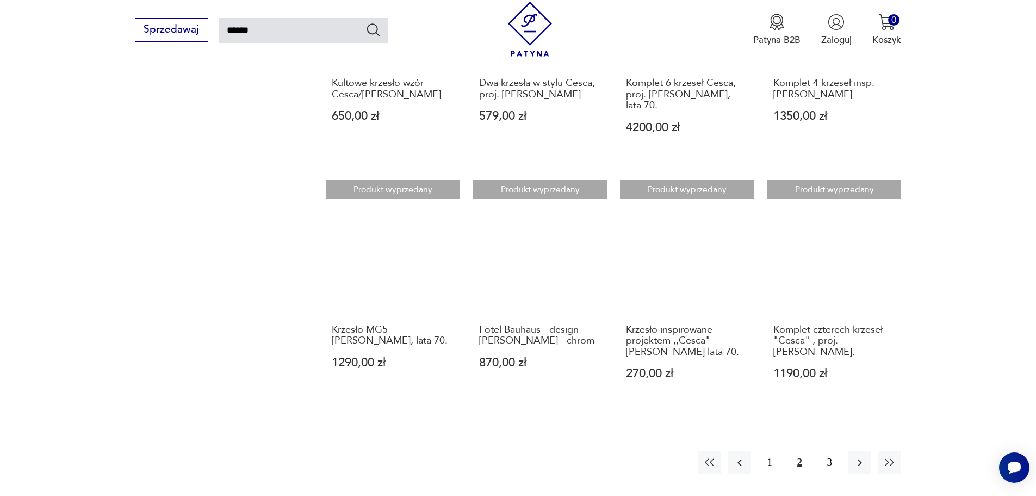
scroll to position [879, 0]
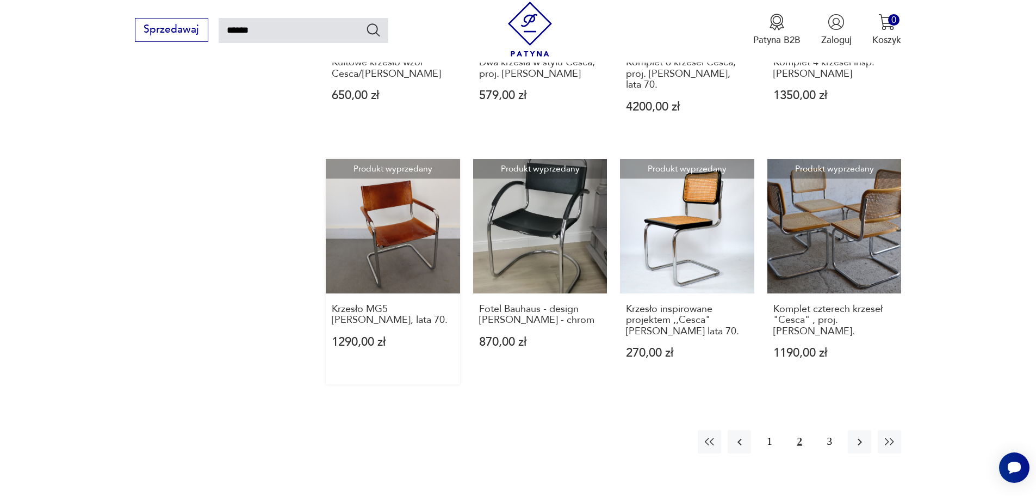
click at [361, 179] on link "Produkt wyprzedany Krzesło MG5 [PERSON_NAME], lata 70. 1290,00 zł" at bounding box center [393, 271] width 134 height 225
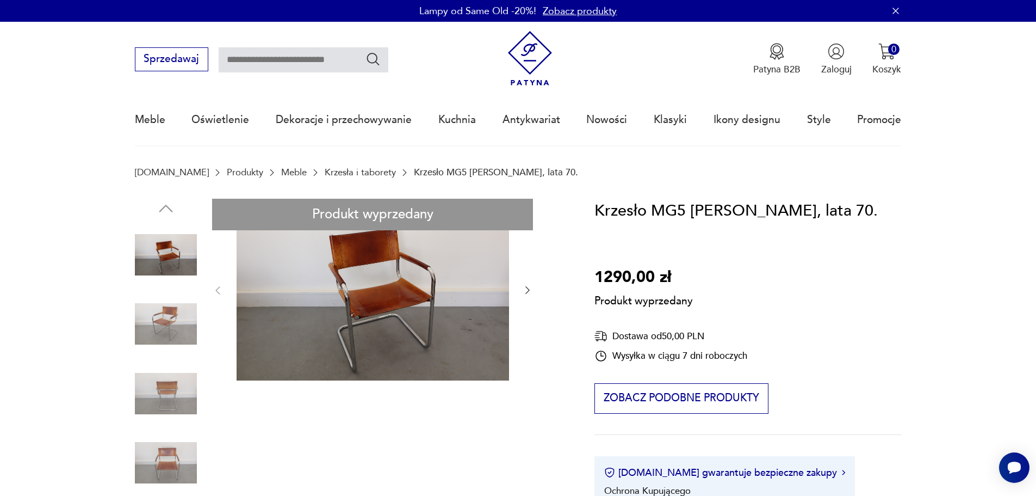
type input "******"
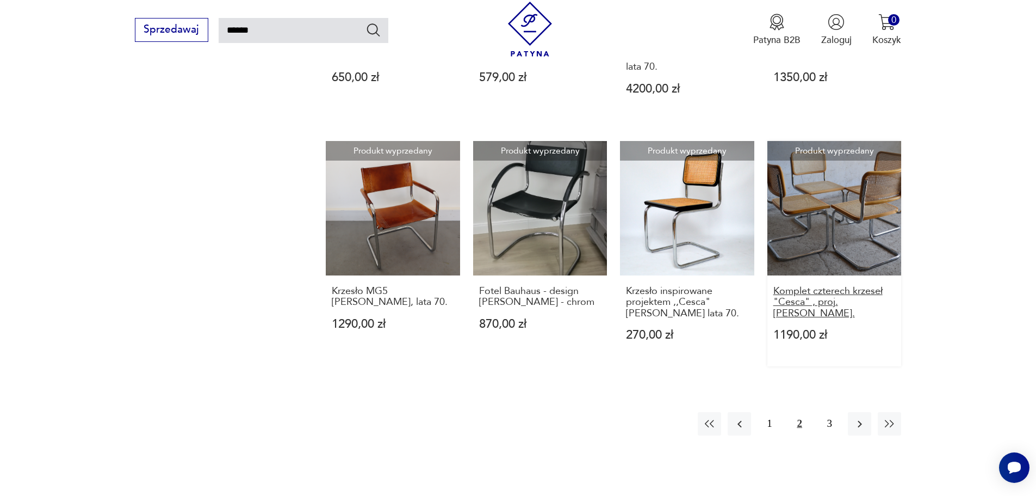
scroll to position [916, 0]
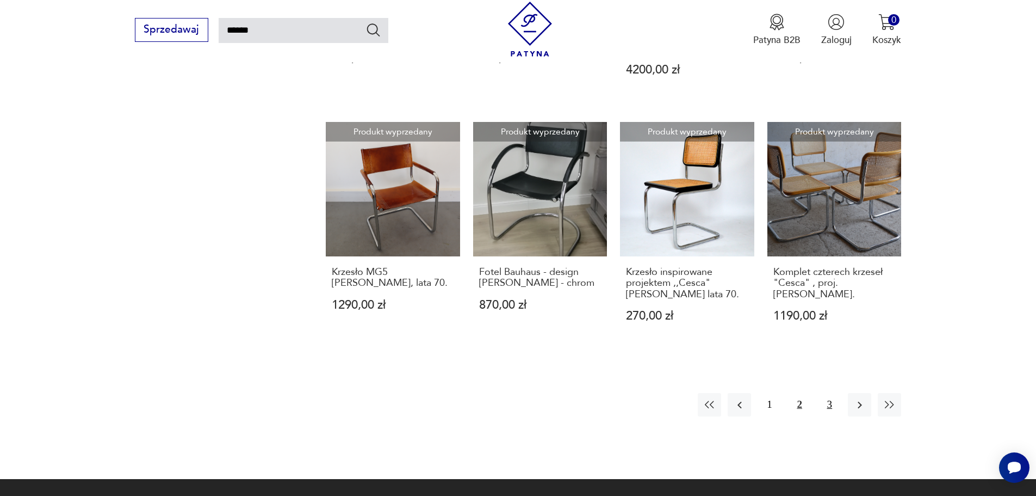
click at [822, 393] on button "3" at bounding box center [829, 404] width 23 height 23
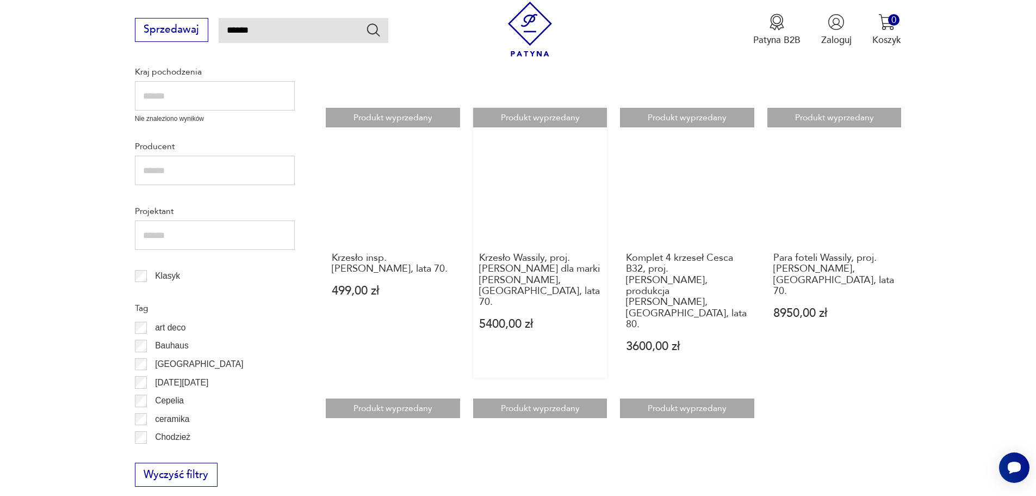
scroll to position [498, 0]
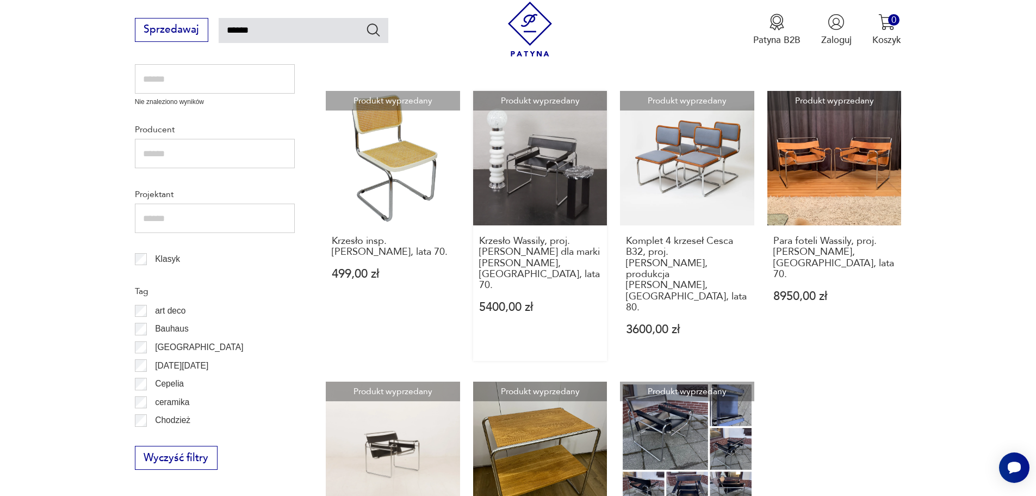
click at [548, 187] on link "Produkt wyprzedany Krzesło Wassily, proj. [PERSON_NAME] dla marki [PERSON_NAME]…" at bounding box center [540, 226] width 134 height 270
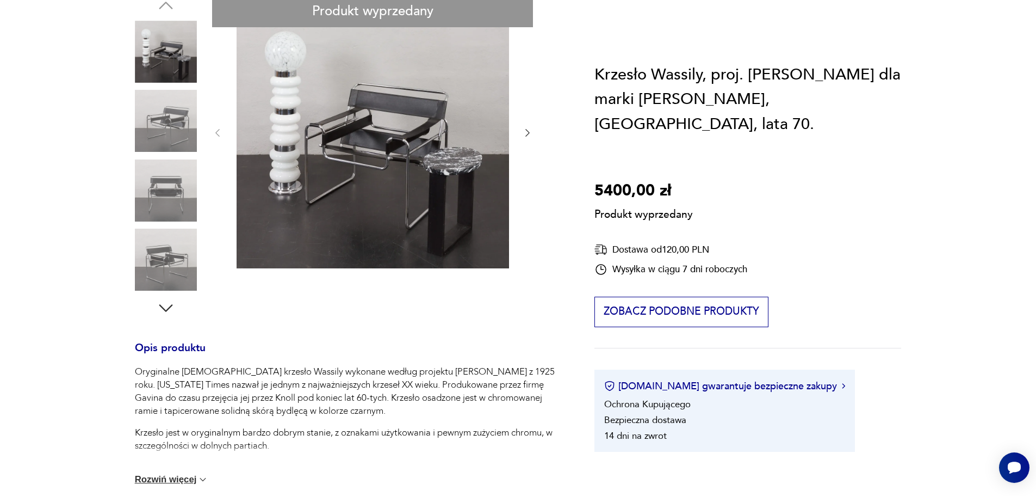
scroll to position [54, 0]
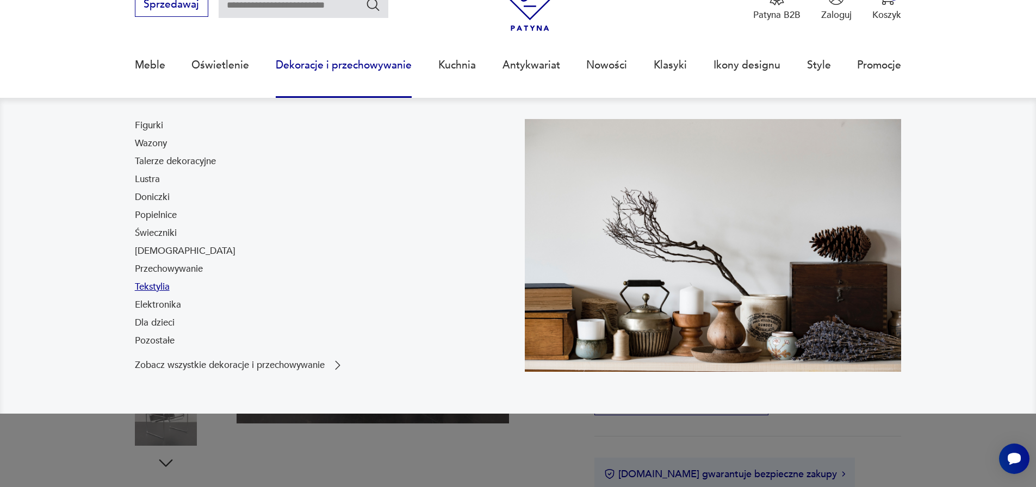
click at [148, 289] on link "Tekstylia" at bounding box center [152, 287] width 35 height 13
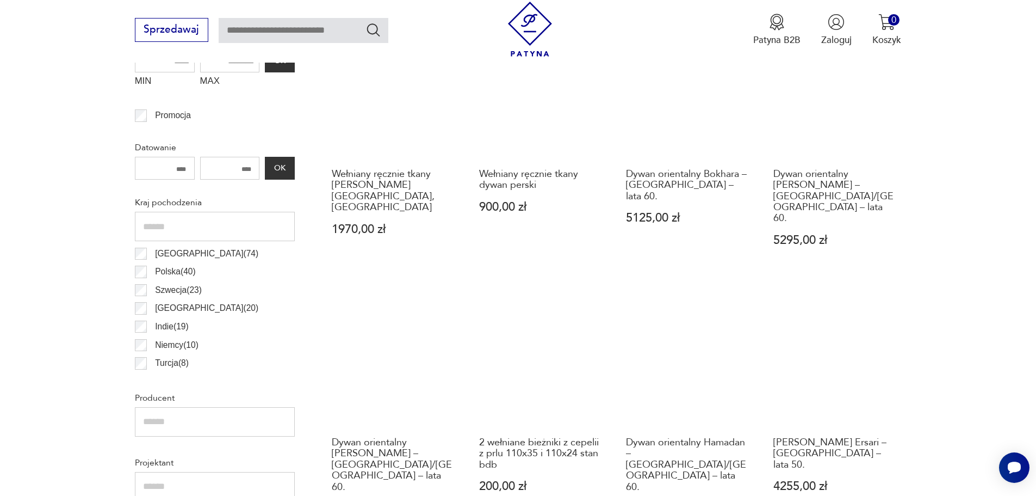
scroll to position [161, 0]
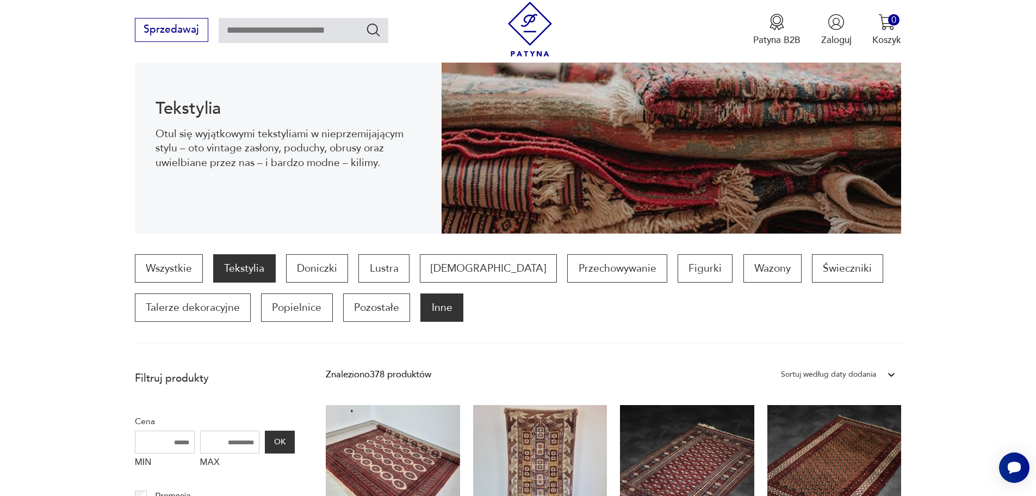
click at [440, 308] on p "Inne" at bounding box center [442, 307] width 42 height 28
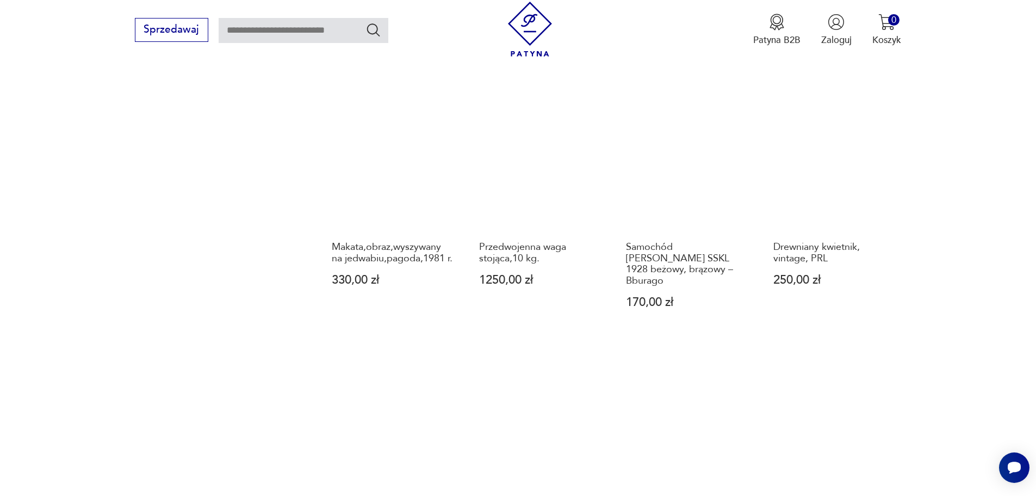
scroll to position [1239, 0]
